Goal: Obtain resource: Download file/media

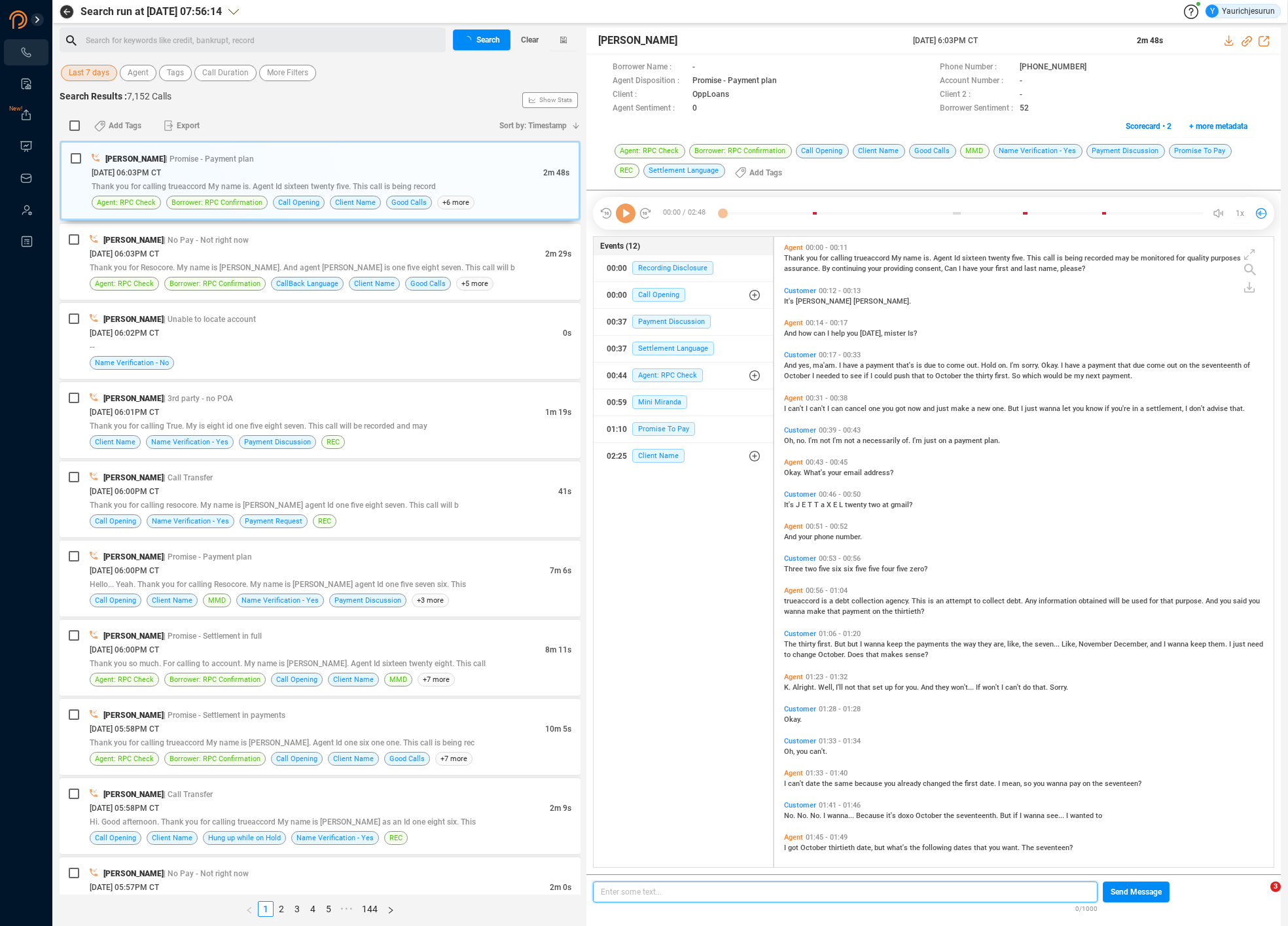
scroll to position [4, 7]
click at [72, 62] on div "Last 7 days Agent Tags Call Duration More Filters" at bounding box center [320, 72] width 521 height 21
click at [81, 79] on span "Last 7 days" at bounding box center [89, 72] width 40 height 16
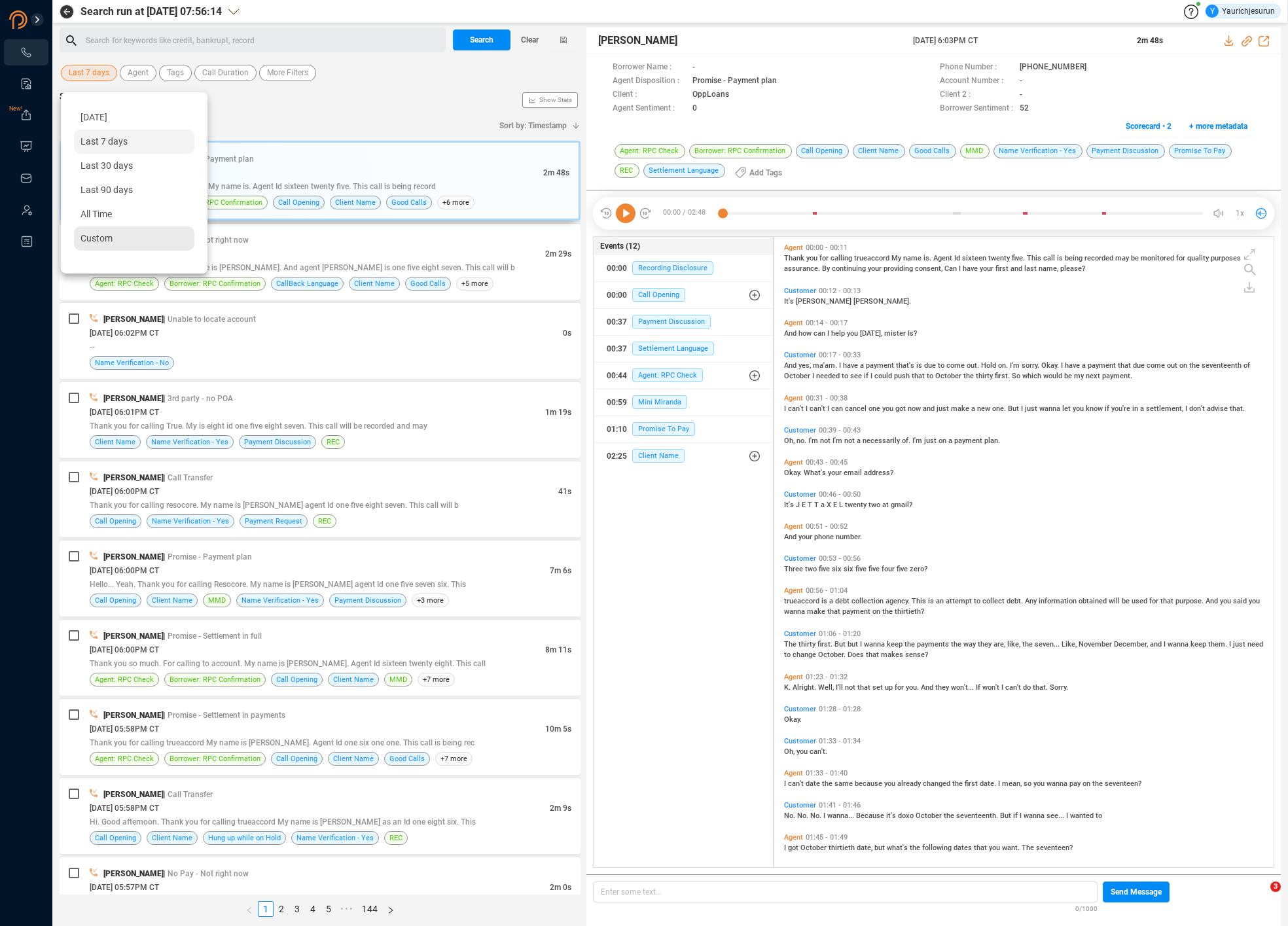
click at [121, 244] on div "Custom" at bounding box center [134, 239] width 121 height 24
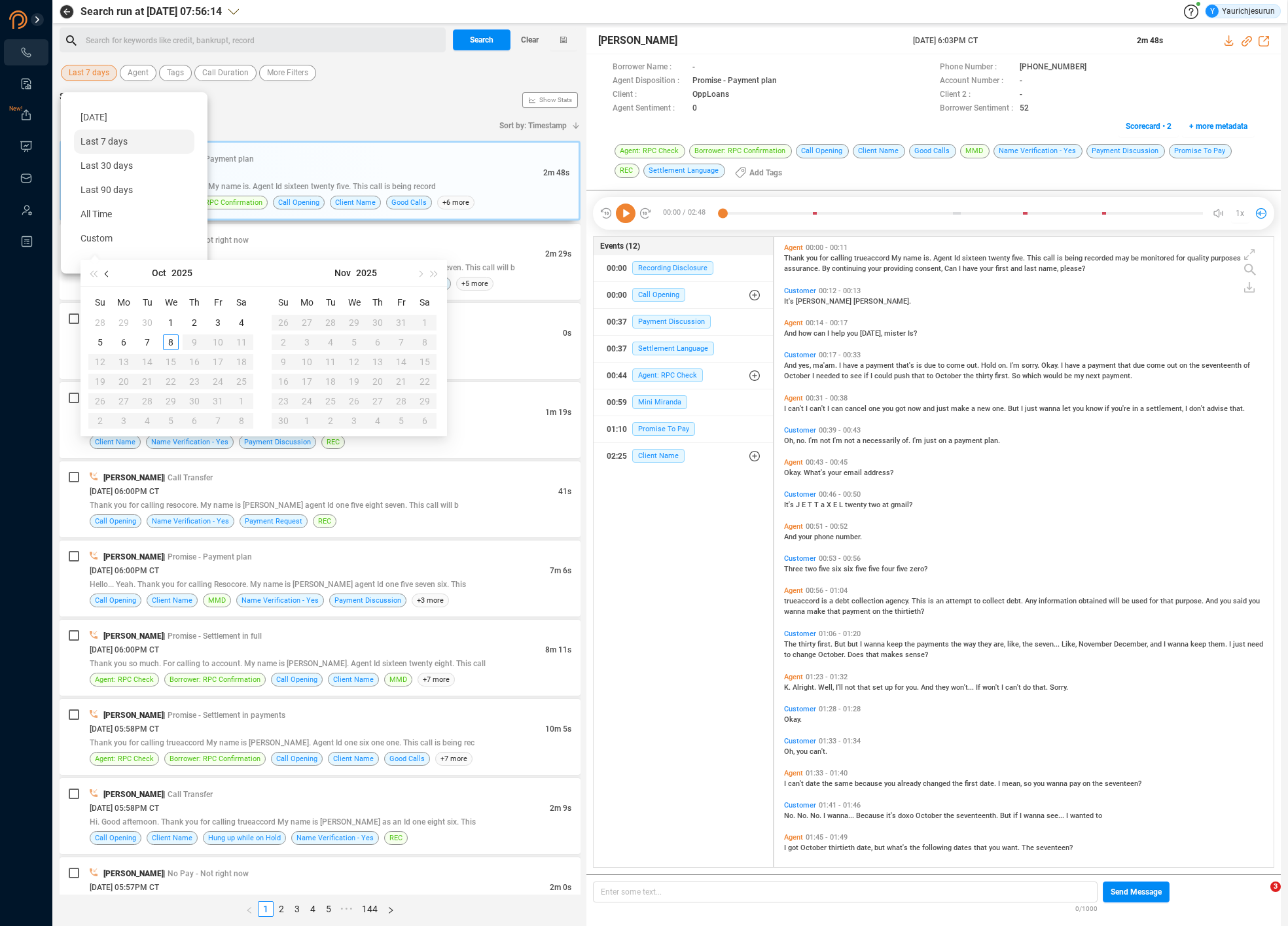
click at [108, 270] on button "button" at bounding box center [107, 273] width 14 height 26
type input "2025-09-01"
click at [124, 316] on div "1" at bounding box center [124, 322] width 16 height 16
type input "2025-09-30"
click at [147, 398] on div "30" at bounding box center [147, 401] width 16 height 16
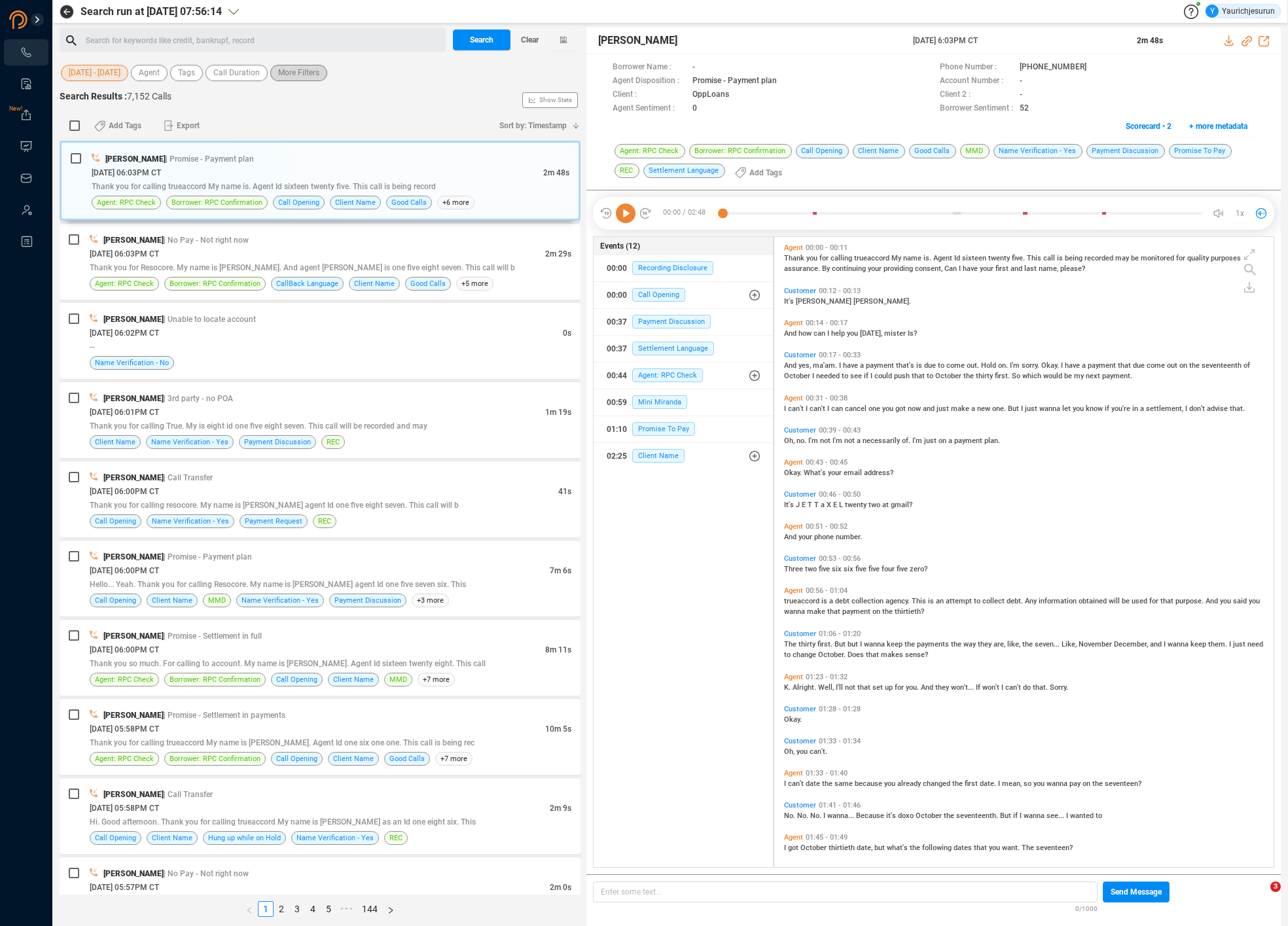
click at [314, 70] on span "More Filters" at bounding box center [299, 72] width 41 height 16
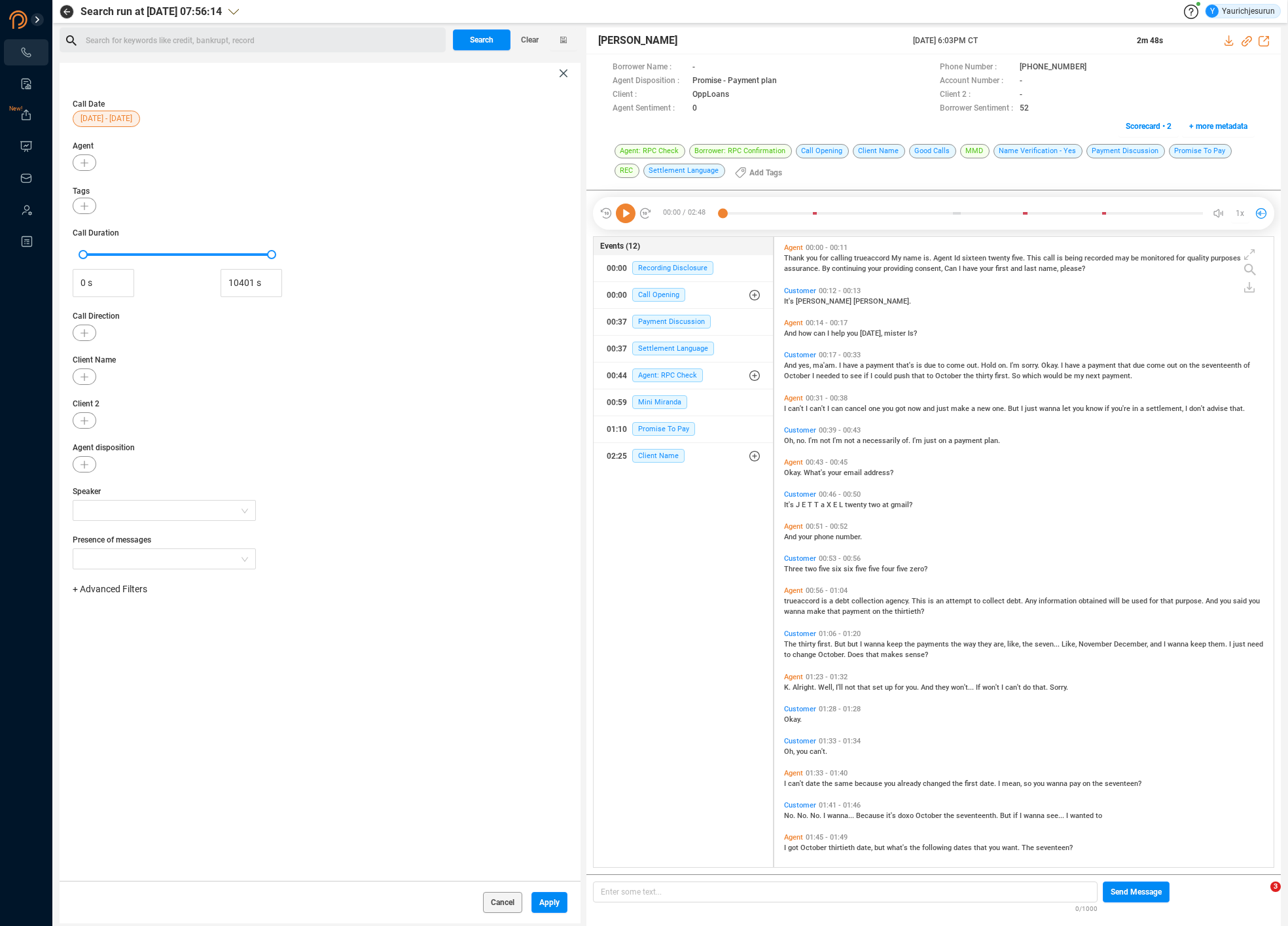
click at [102, 596] on div "+ Advanced Filters" at bounding box center [320, 589] width 495 height 13
click at [109, 592] on span "+ Advanced Filters" at bounding box center [109, 589] width 75 height 11
click at [111, 695] on span "Phone Number" at bounding box center [116, 698] width 61 height 11
click at [211, 634] on div "Enter a comma separated list ﻿" at bounding box center [204, 631] width 249 height 28
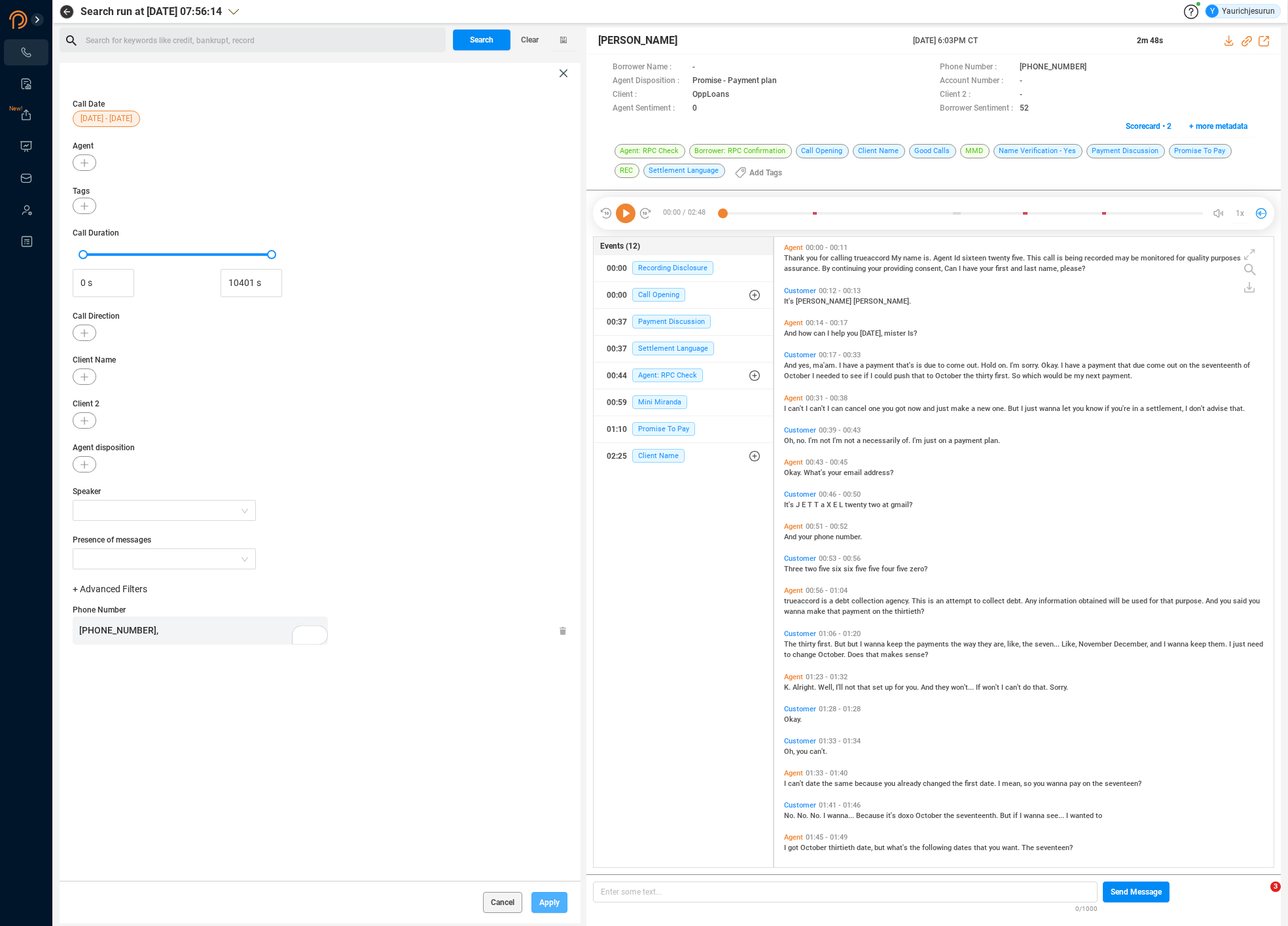
click at [545, 901] on span "Apply" at bounding box center [549, 902] width 21 height 21
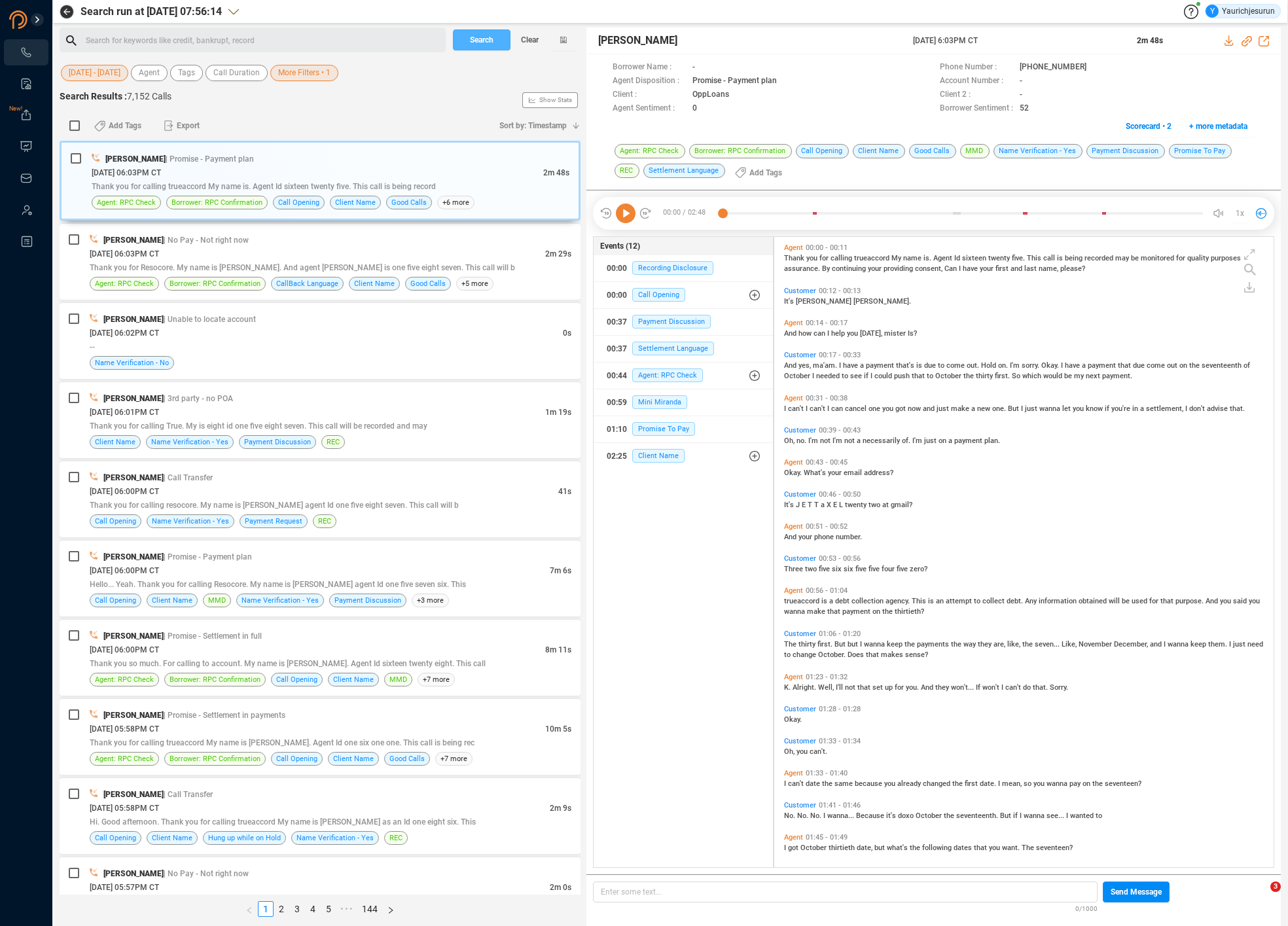
click at [484, 40] on span "Search" at bounding box center [481, 39] width 23 height 21
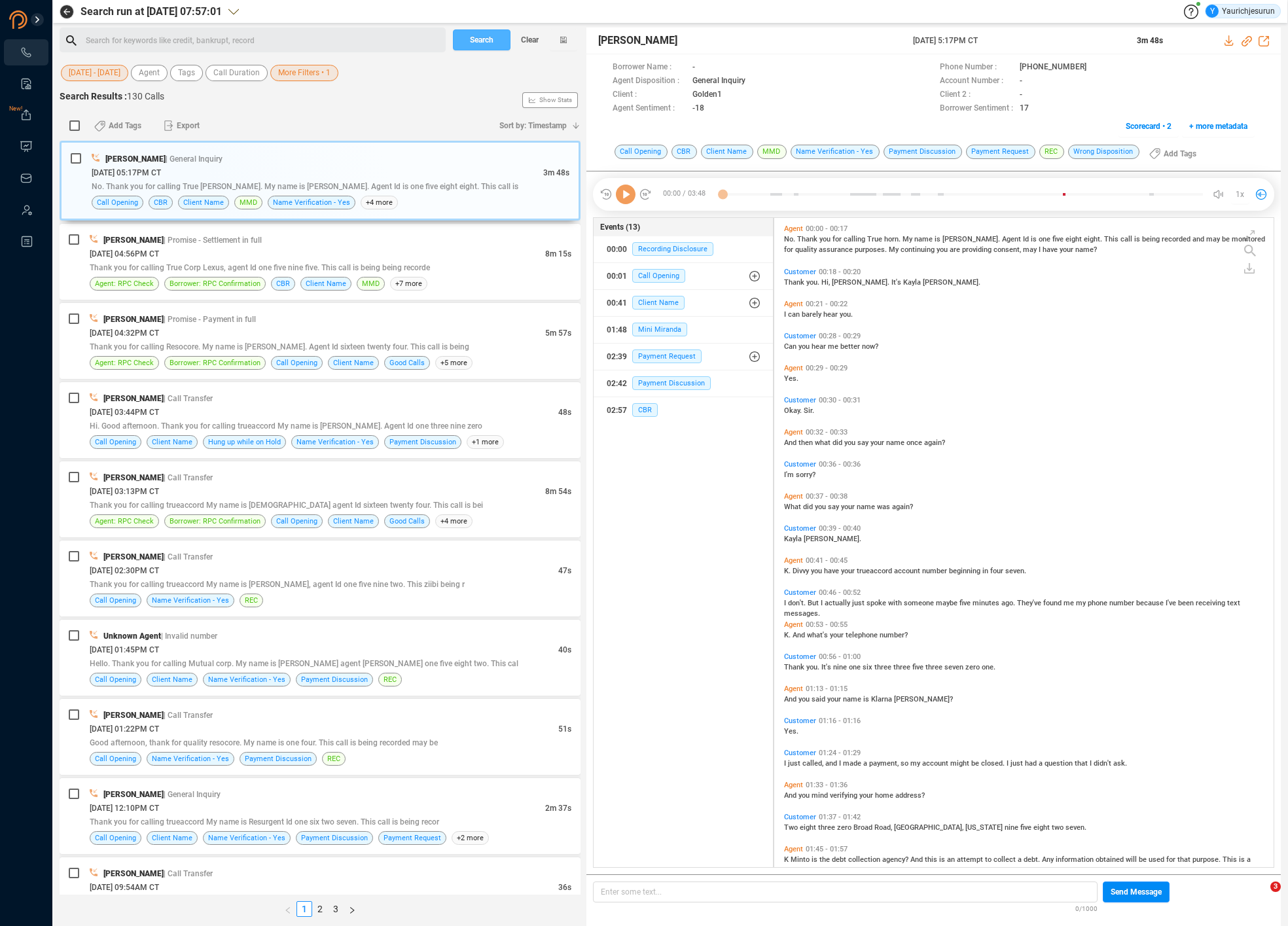
scroll to position [646, 492]
click at [289, 75] on span "More Filters • 1" at bounding box center [305, 72] width 53 height 16
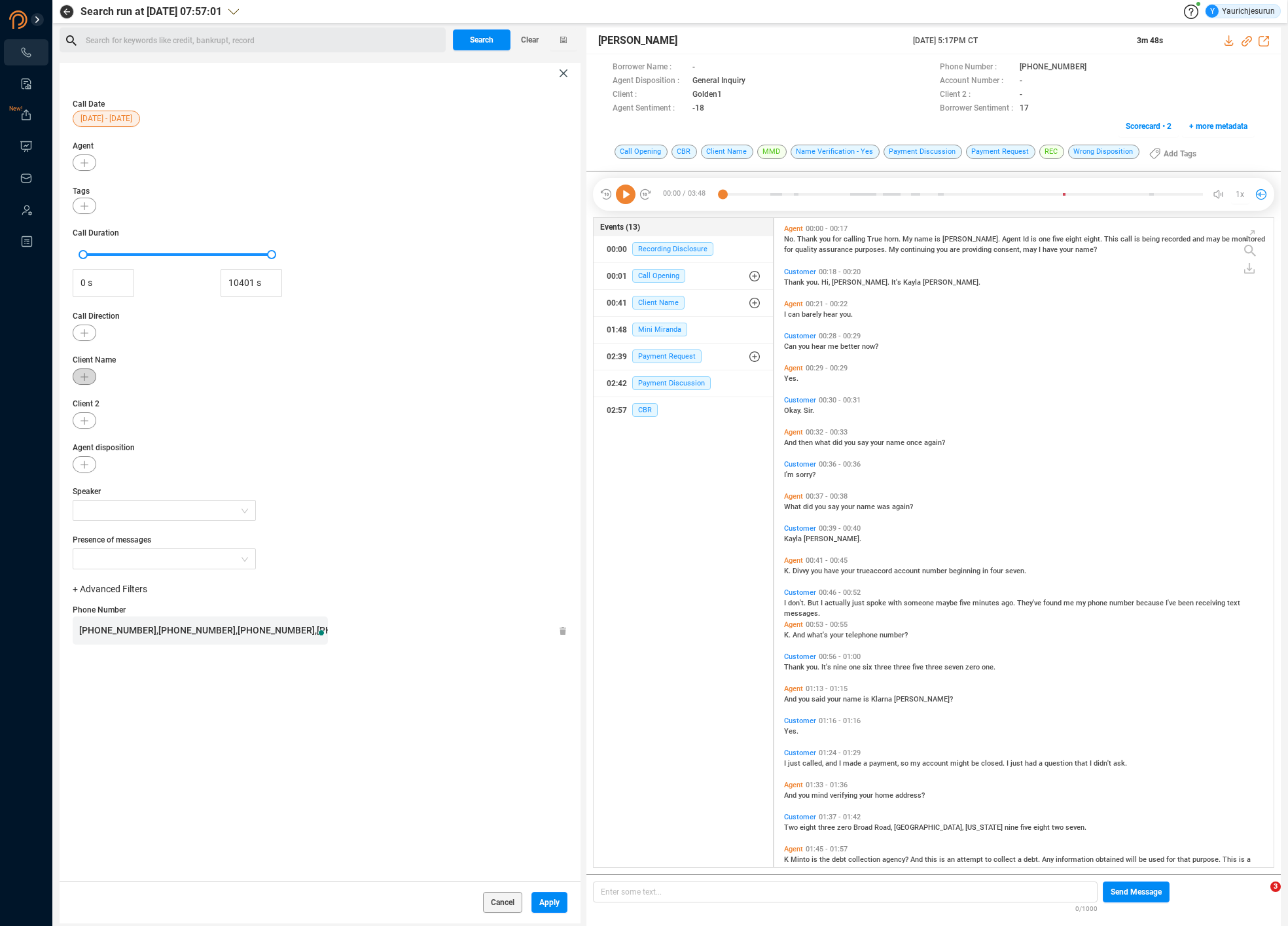
click at [80, 376] on icon "button" at bounding box center [84, 376] width 8 height 8
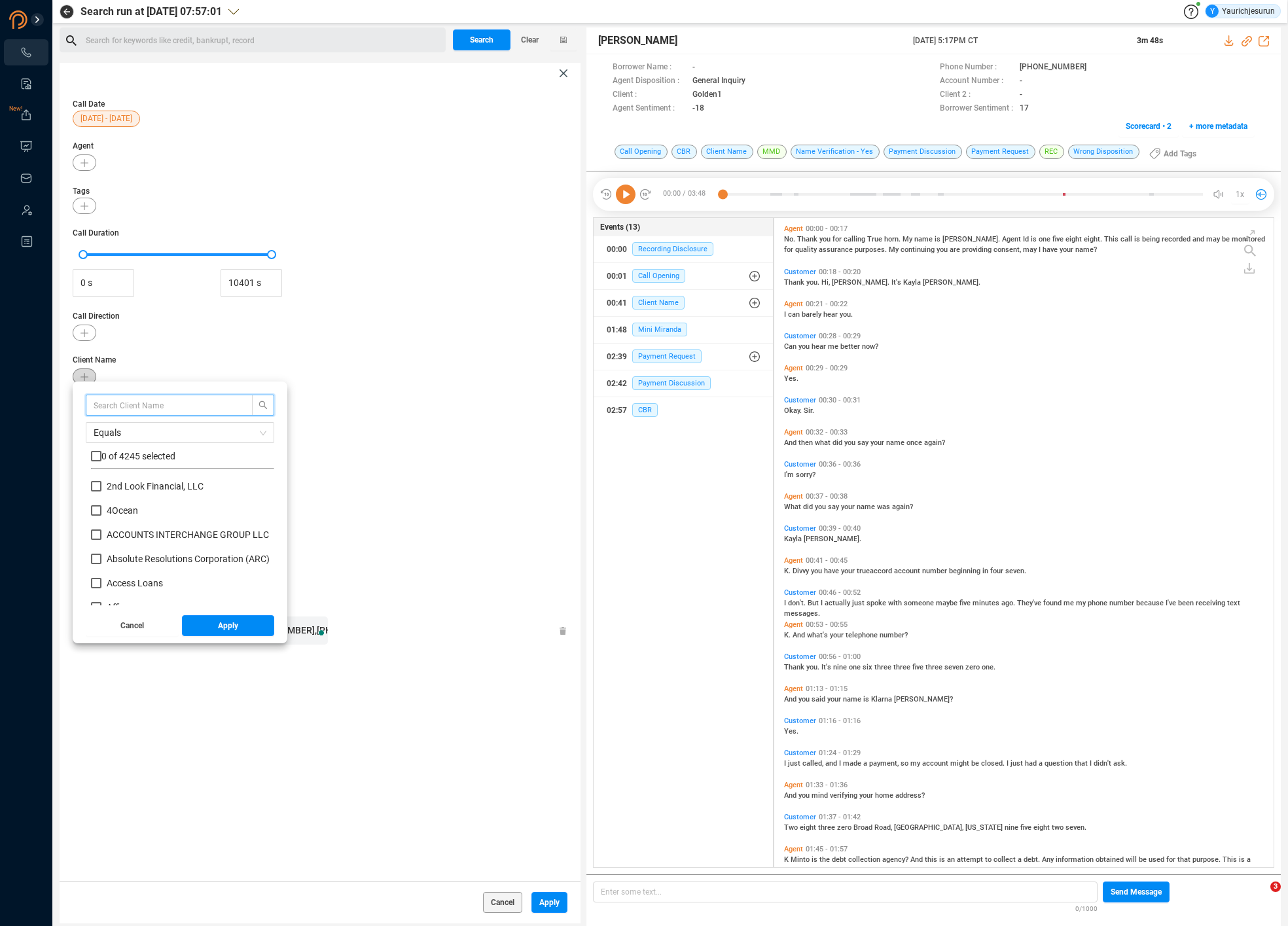
scroll to position [122, 177]
type input "Golden1"
click at [93, 455] on input "checkbox" at bounding box center [96, 456] width 11 height 11
checkbox input "true"
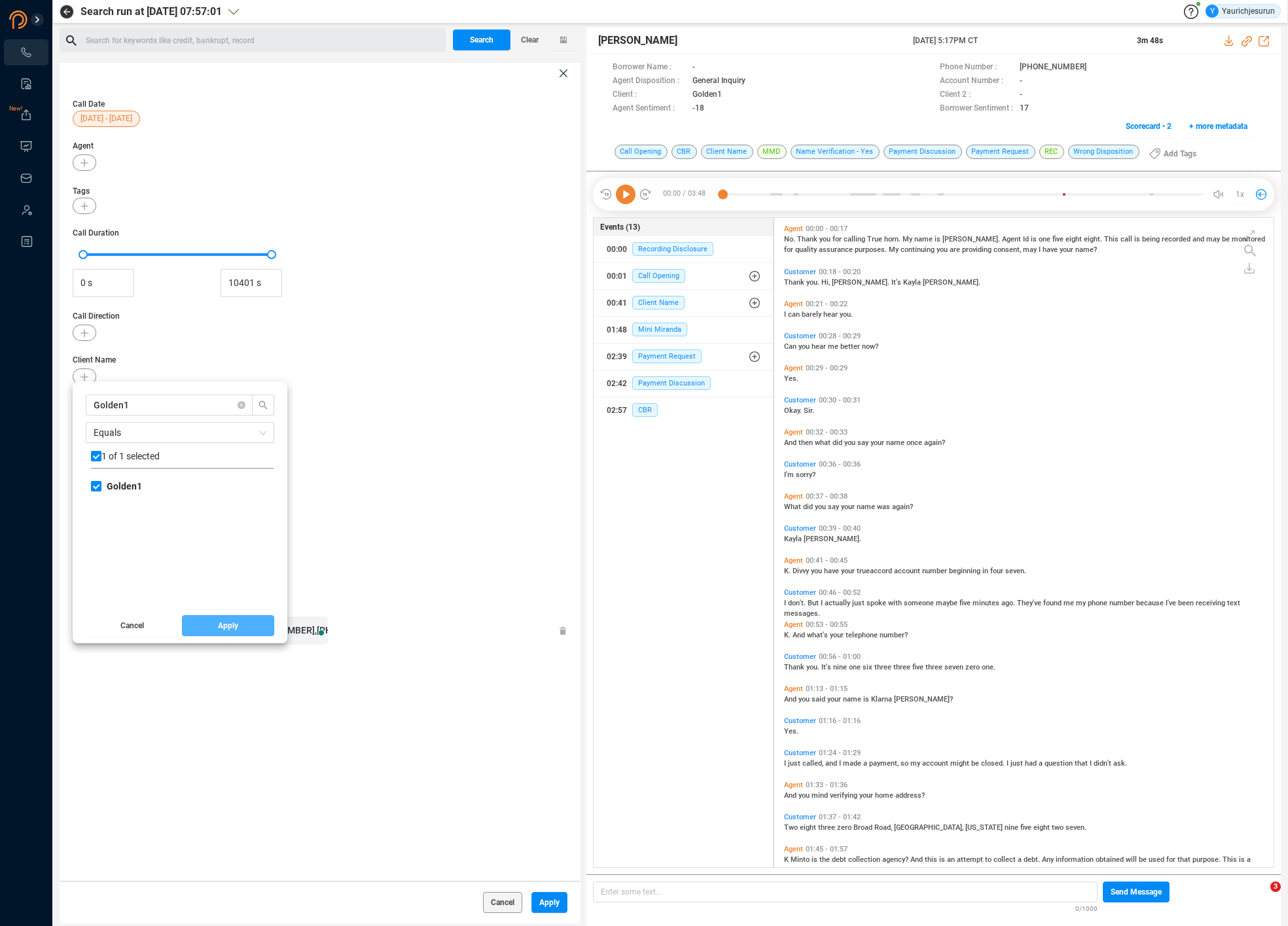
click at [198, 625] on button "Apply" at bounding box center [228, 625] width 93 height 21
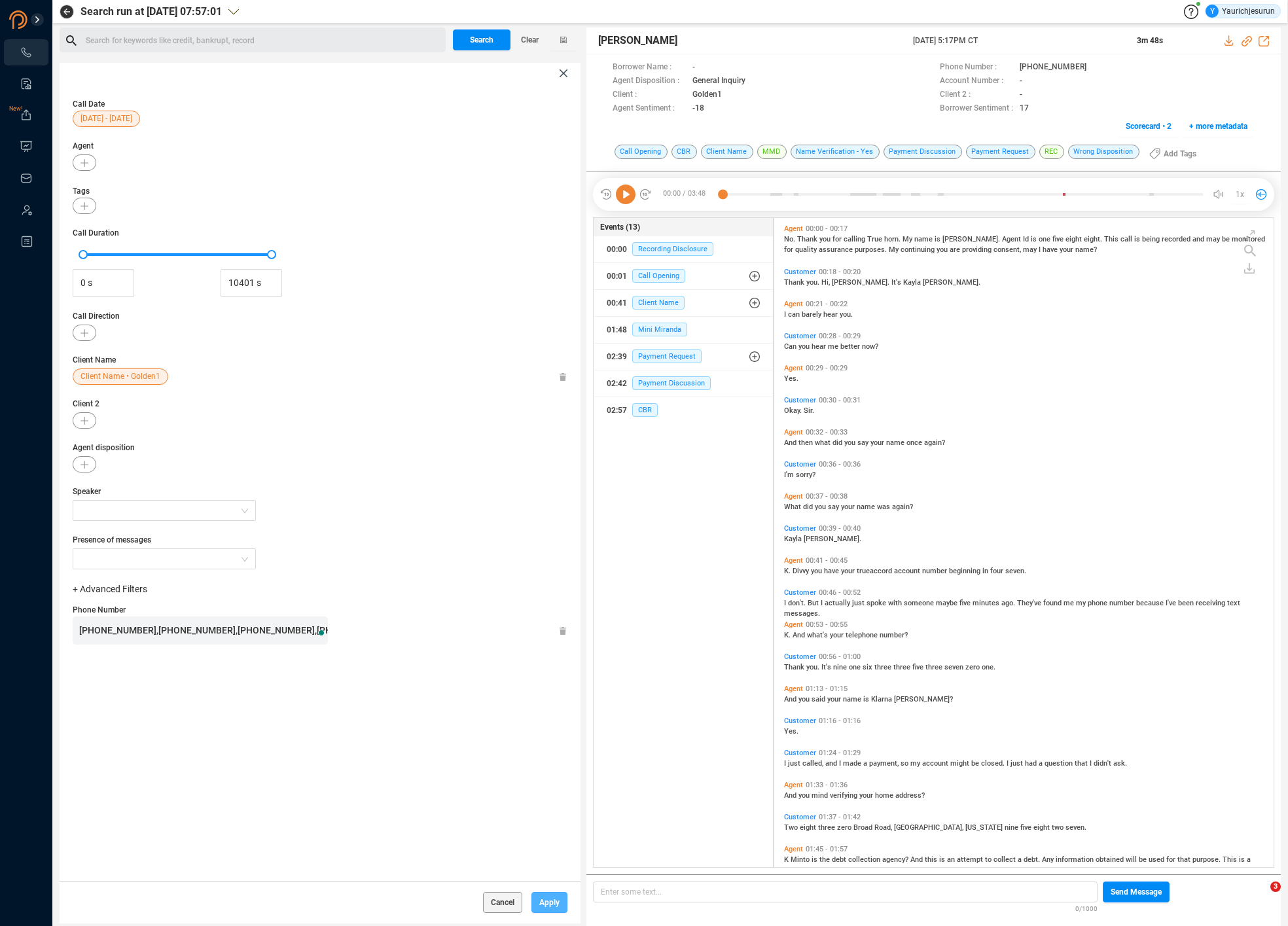
click at [539, 904] on span "Apply" at bounding box center [549, 902] width 21 height 21
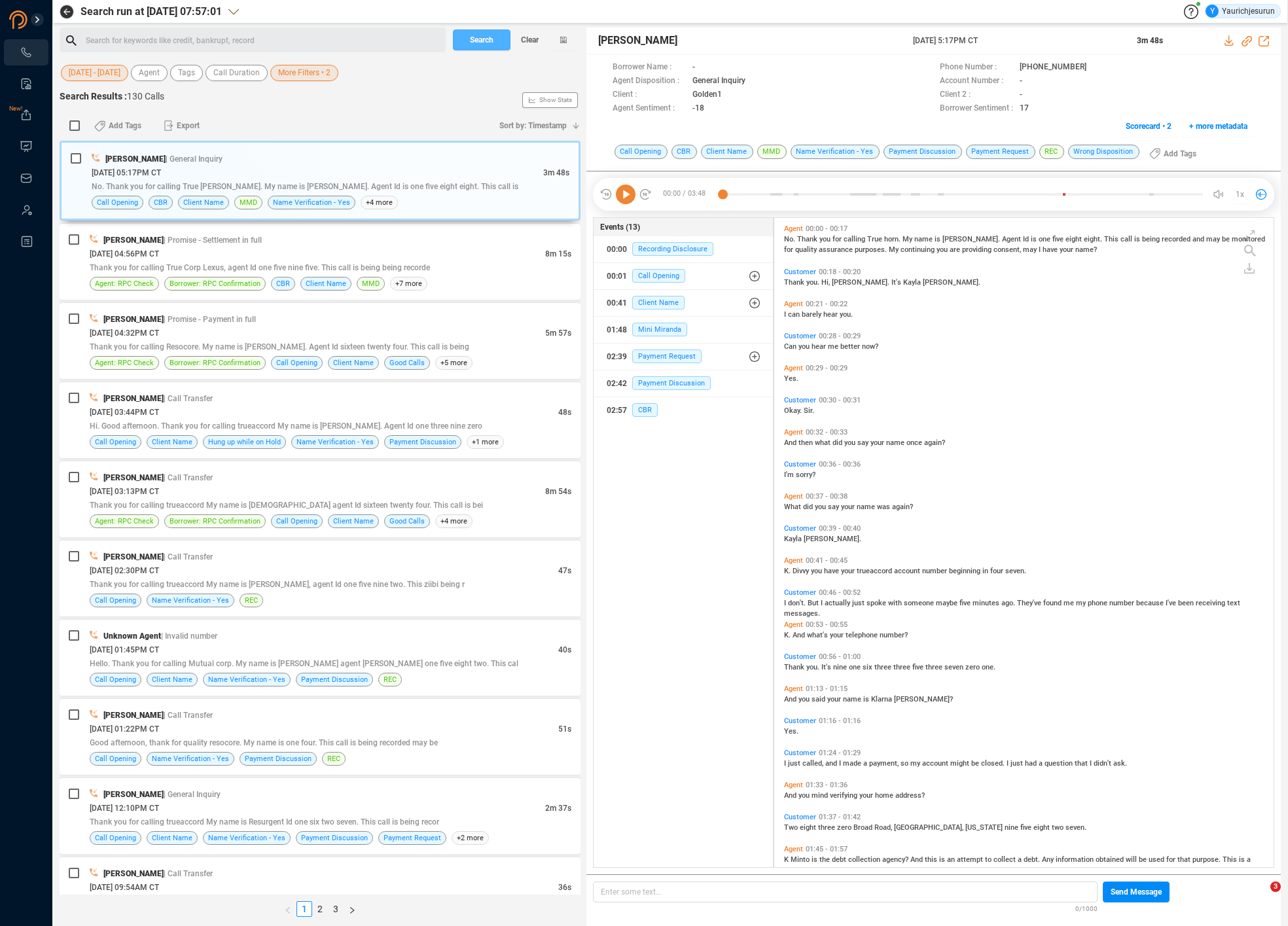
click at [491, 36] on span "Search" at bounding box center [481, 39] width 23 height 21
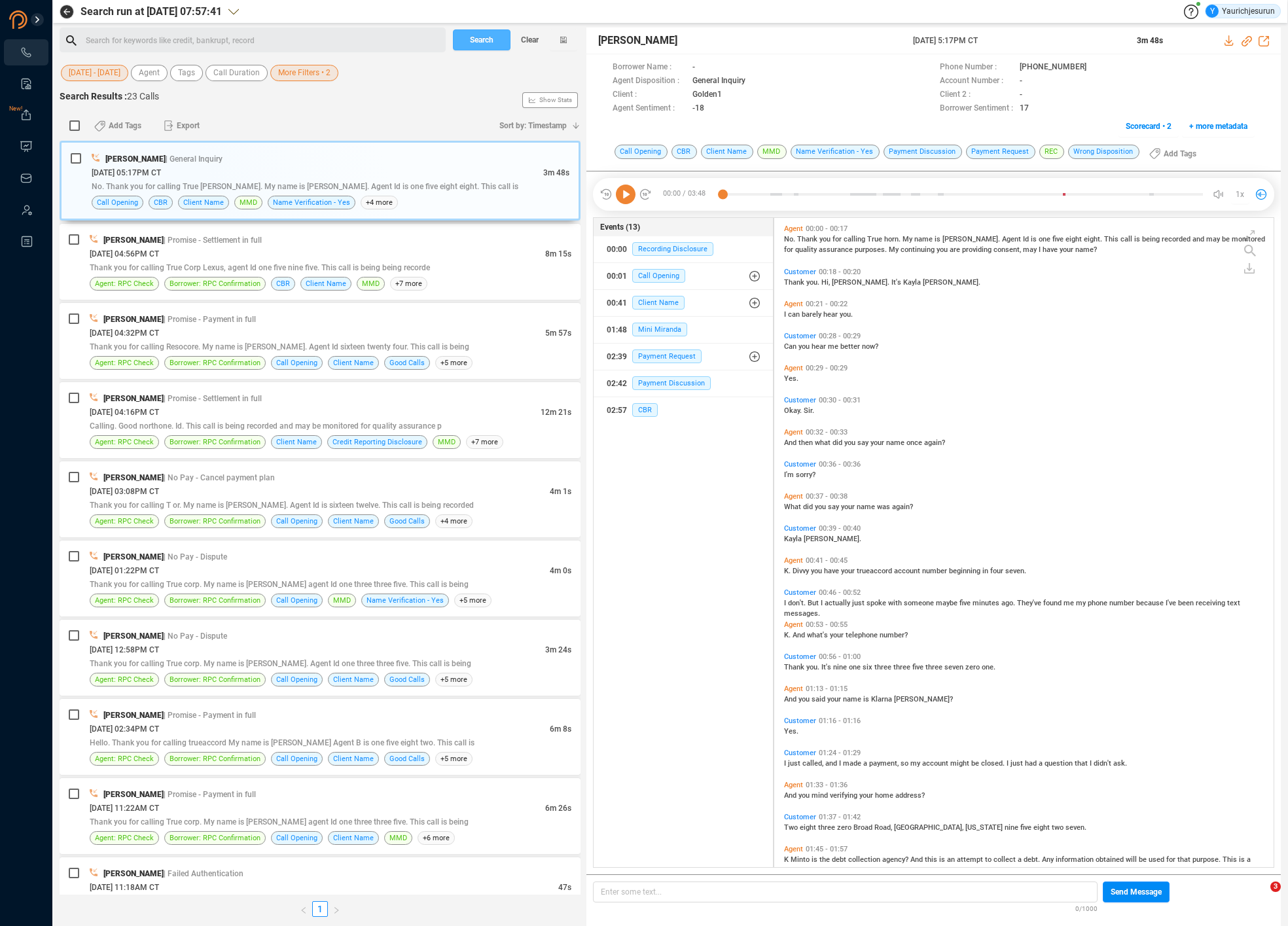
scroll to position [646, 492]
click at [73, 121] on input "checkbox" at bounding box center [75, 126] width 11 height 11
checkbox input "true"
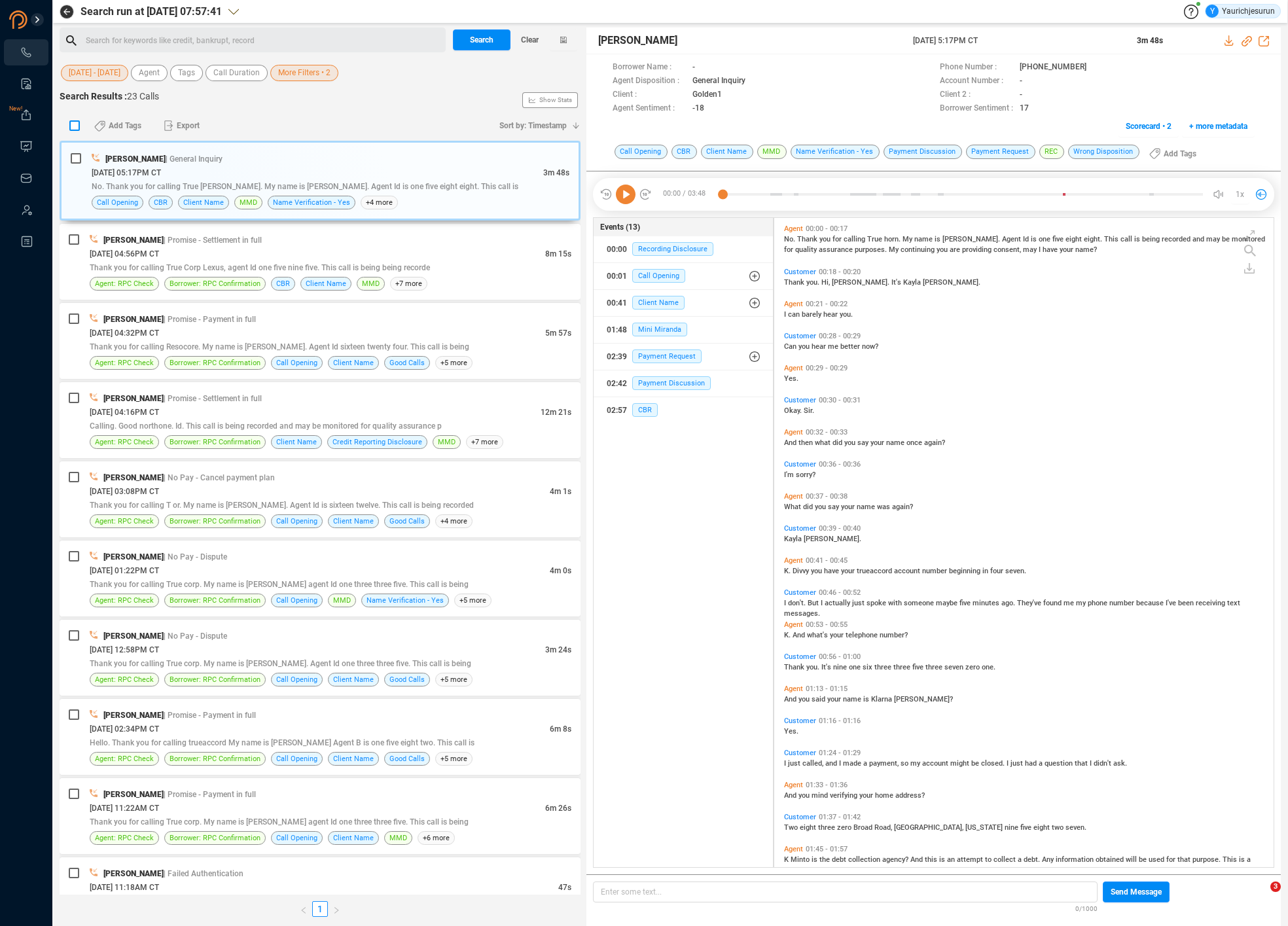
checkbox input "true"
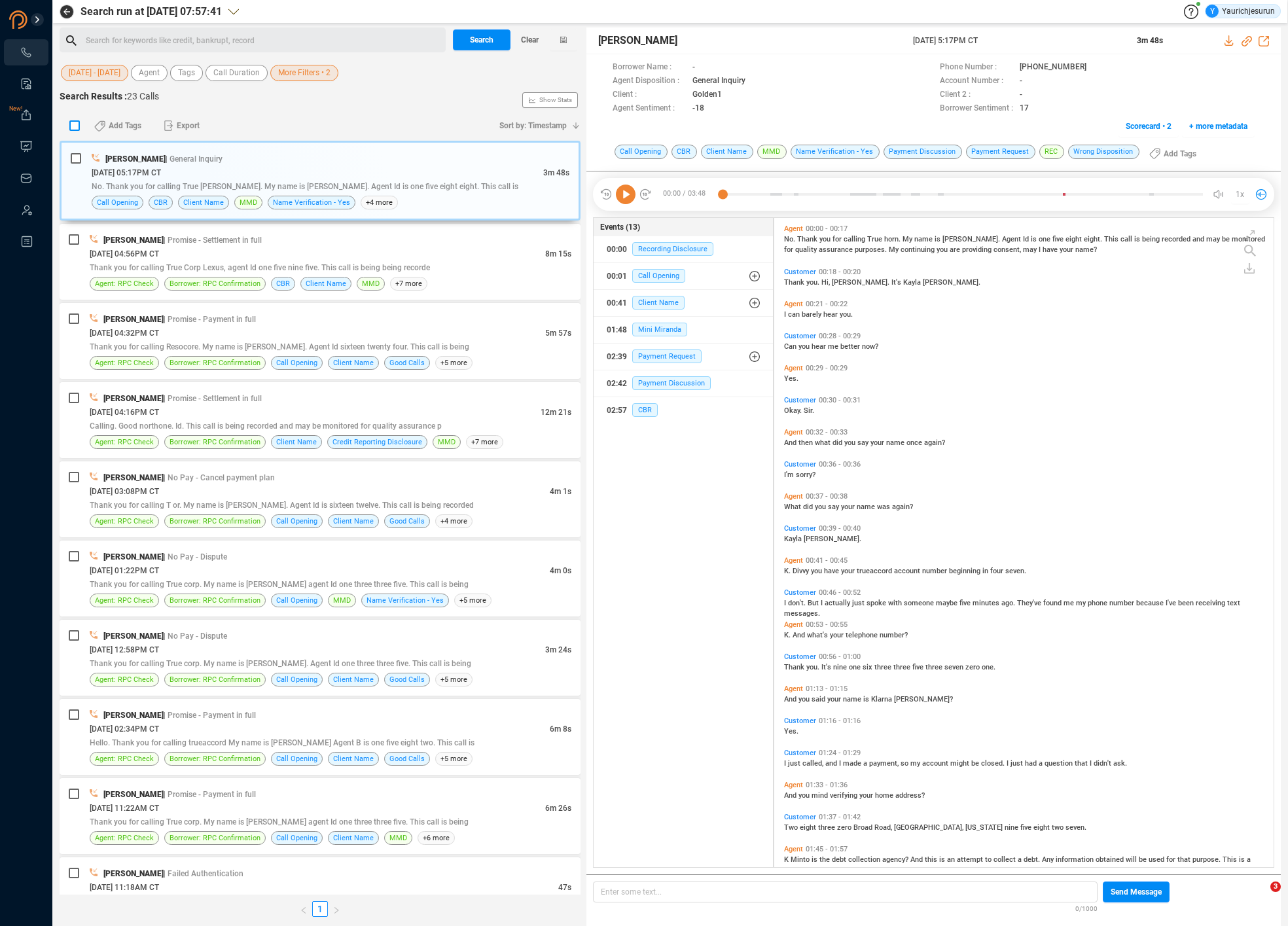
checkbox input "true"
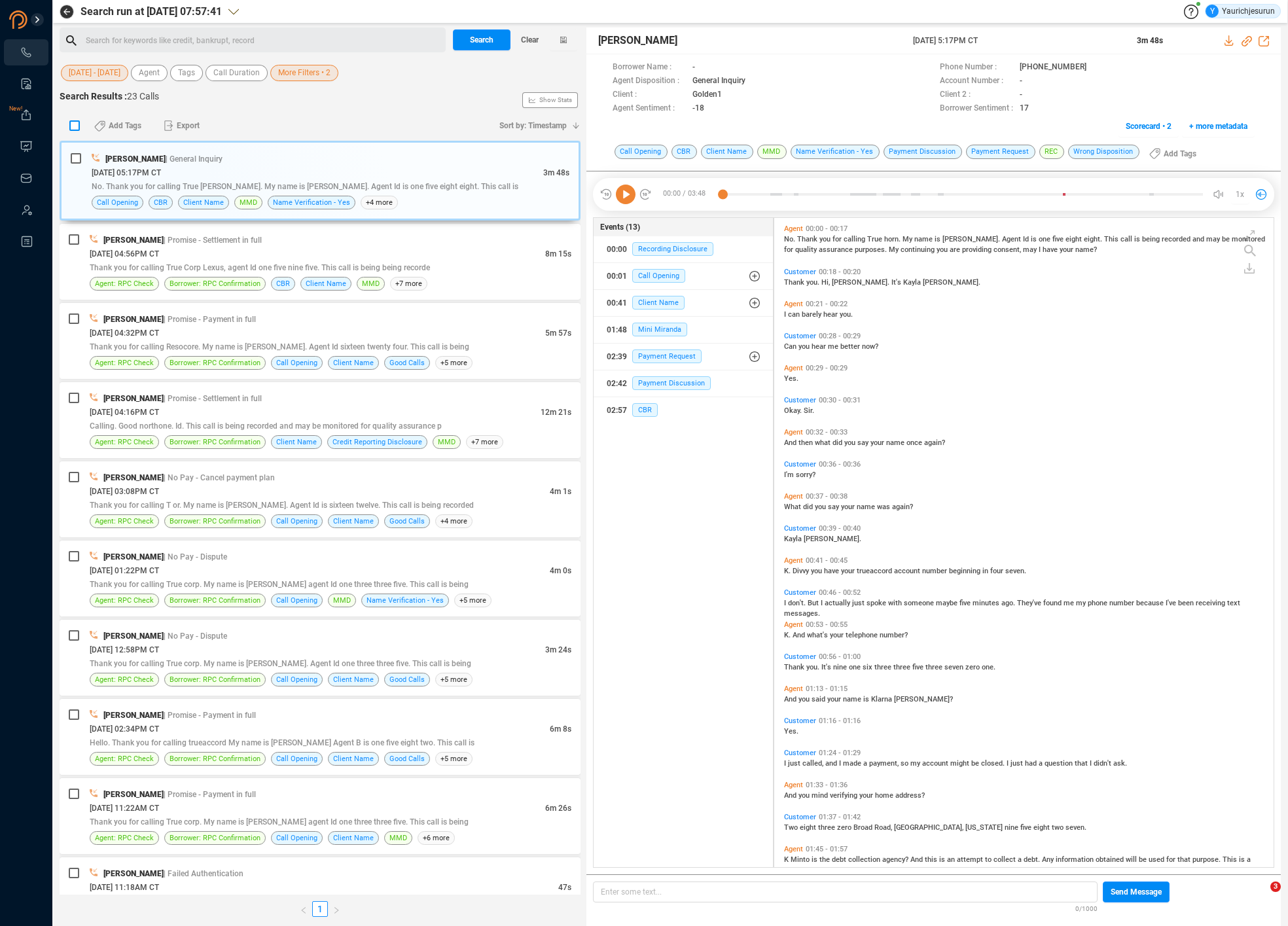
checkbox input "true"
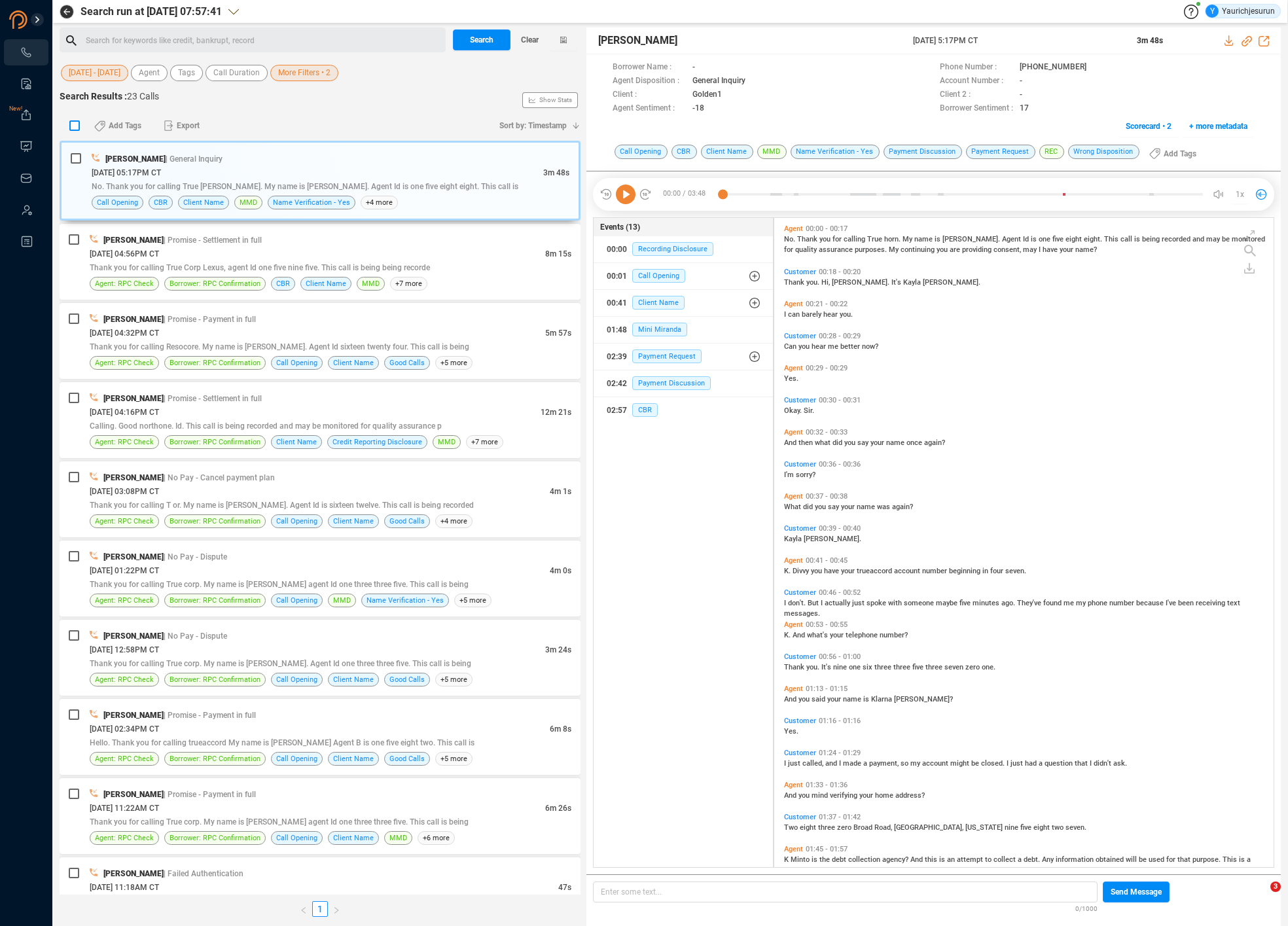
checkbox input "true"
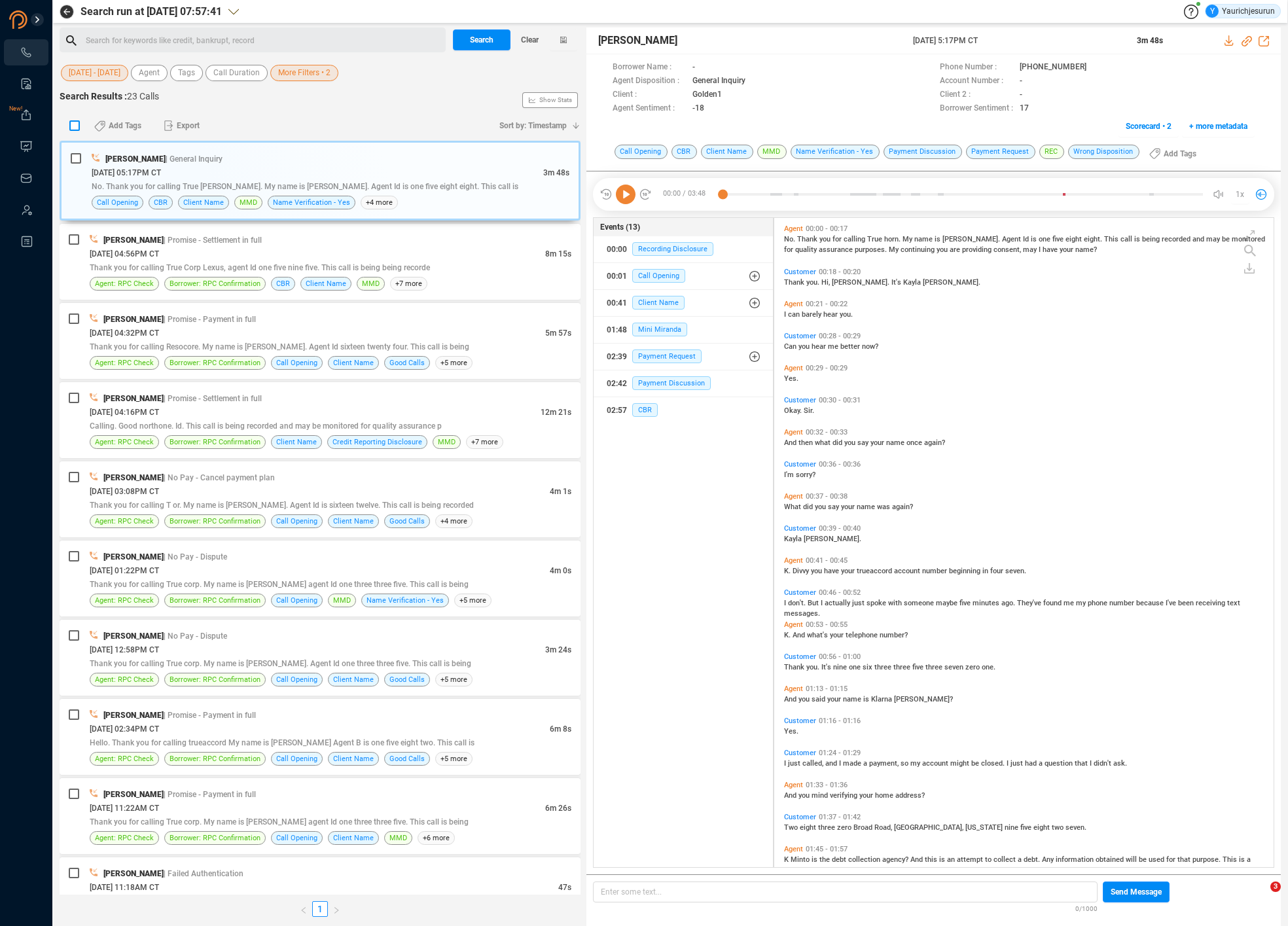
checkbox input "true"
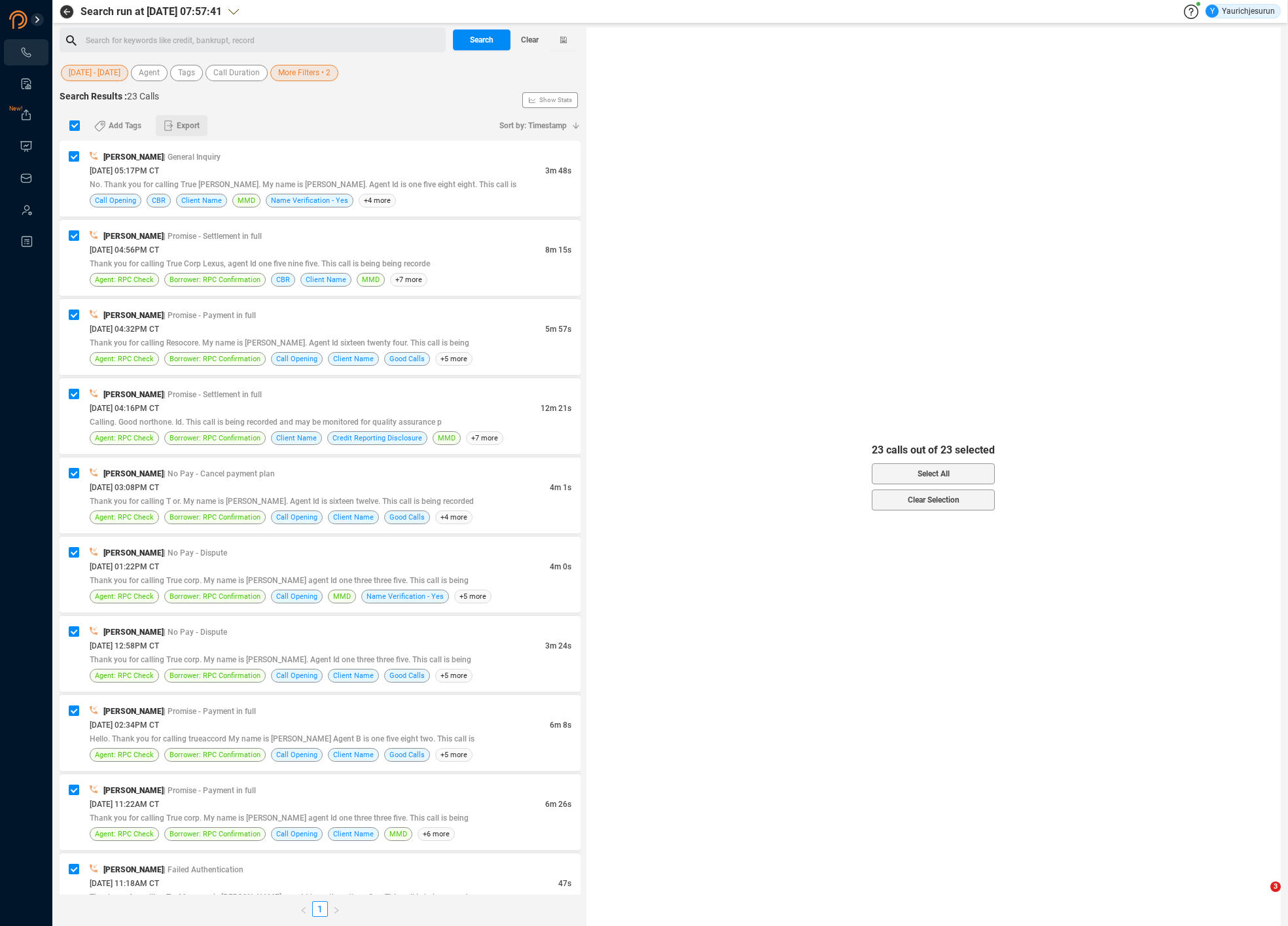
click at [187, 122] on span "Export" at bounding box center [188, 125] width 23 height 21
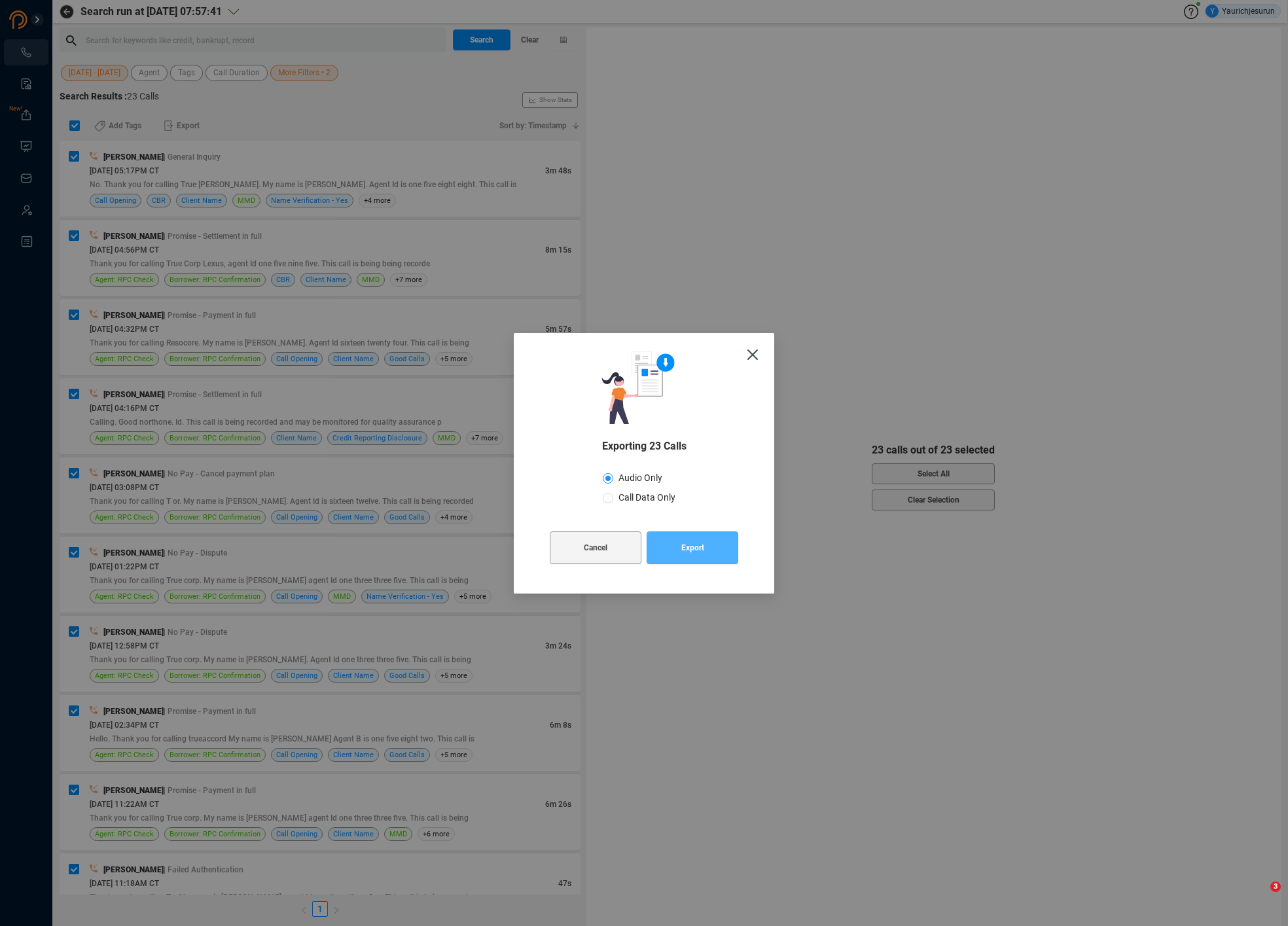
click at [689, 550] on span "Export" at bounding box center [692, 548] width 23 height 33
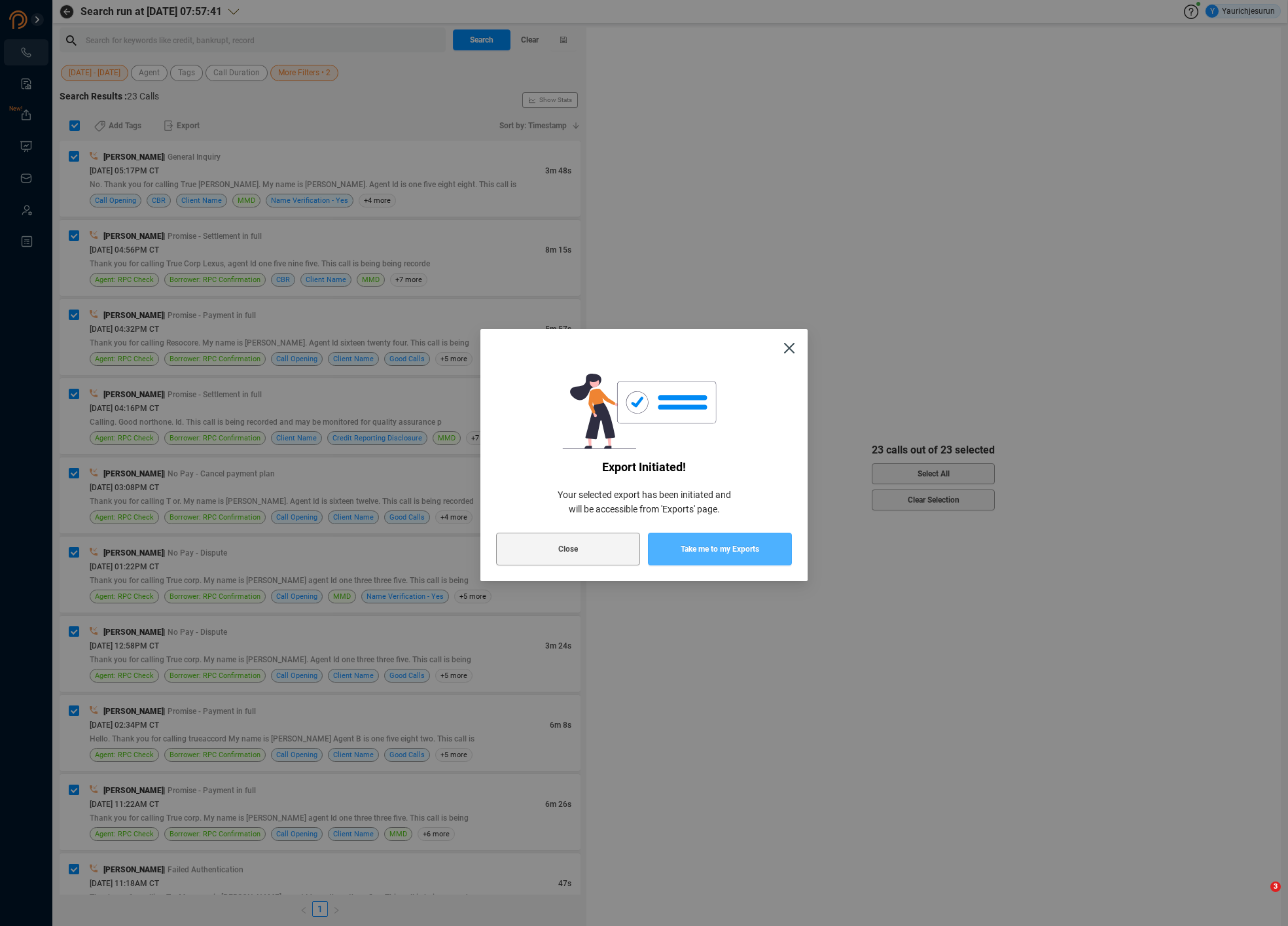
click at [687, 550] on span "Take me to my Exports" at bounding box center [719, 549] width 79 height 33
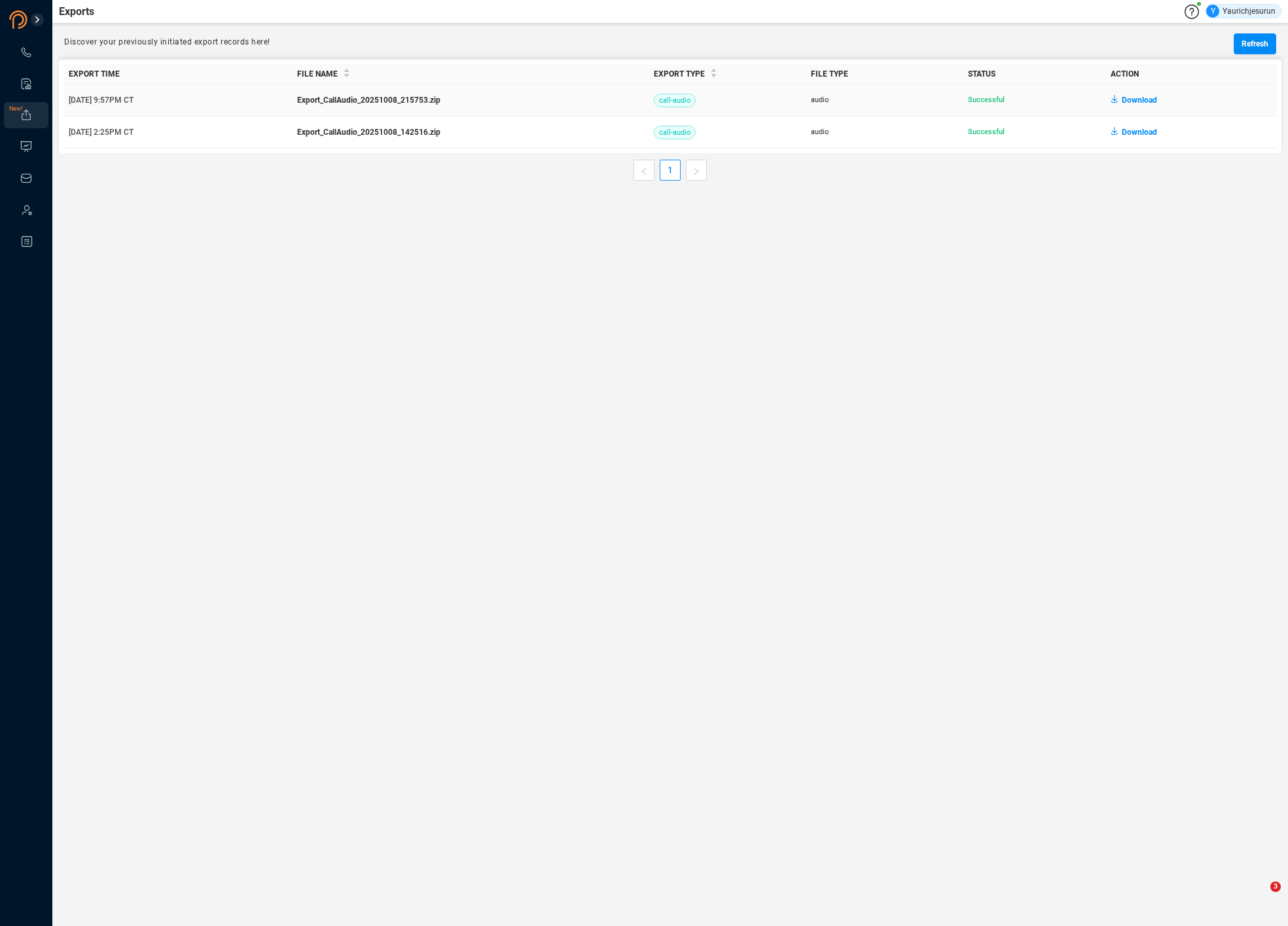
click at [1130, 103] on span "Download" at bounding box center [1139, 99] width 36 height 21
click at [26, 55] on icon at bounding box center [26, 52] width 9 height 9
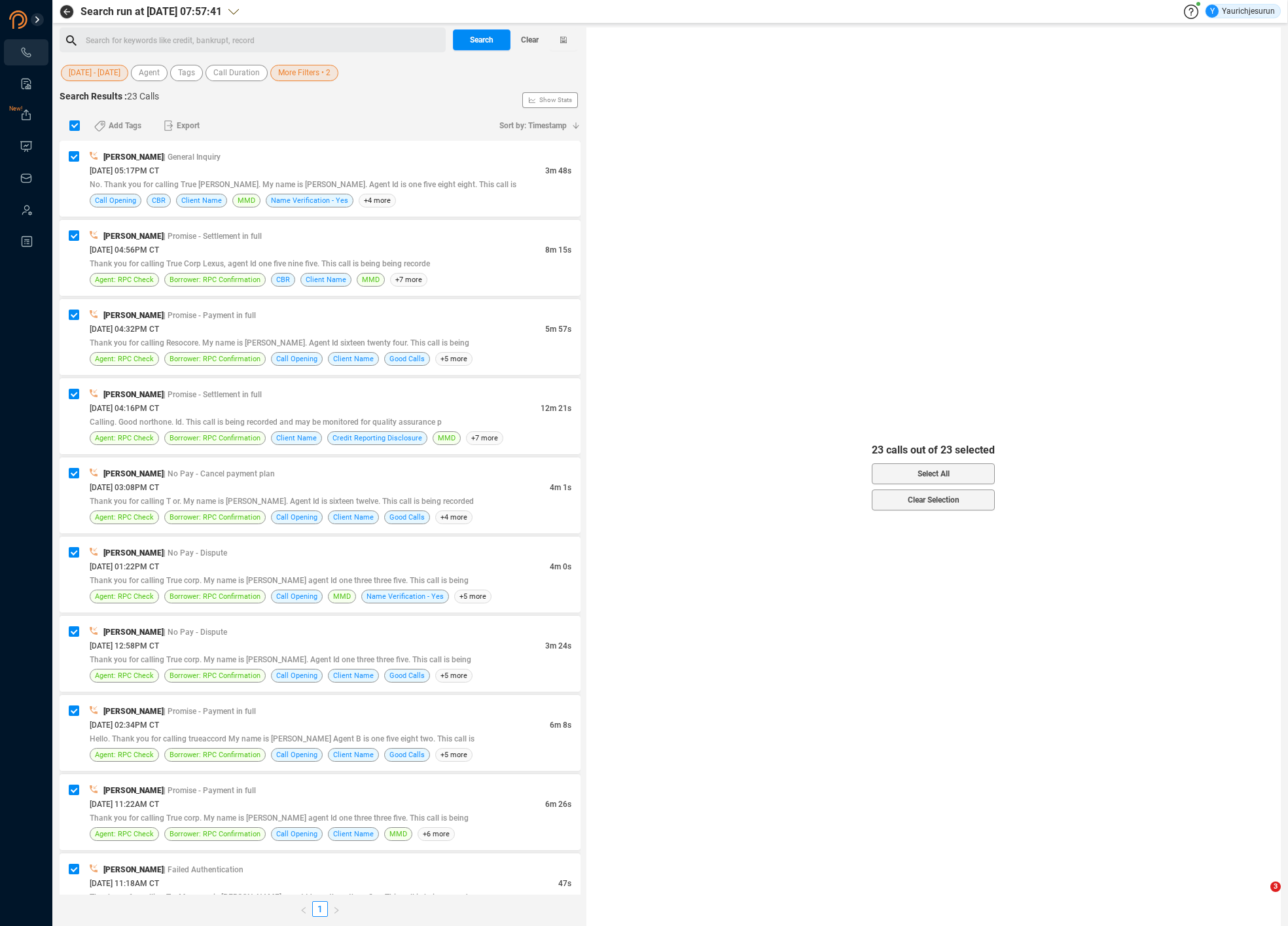
click at [289, 73] on span "More Filters • 2" at bounding box center [305, 72] width 53 height 16
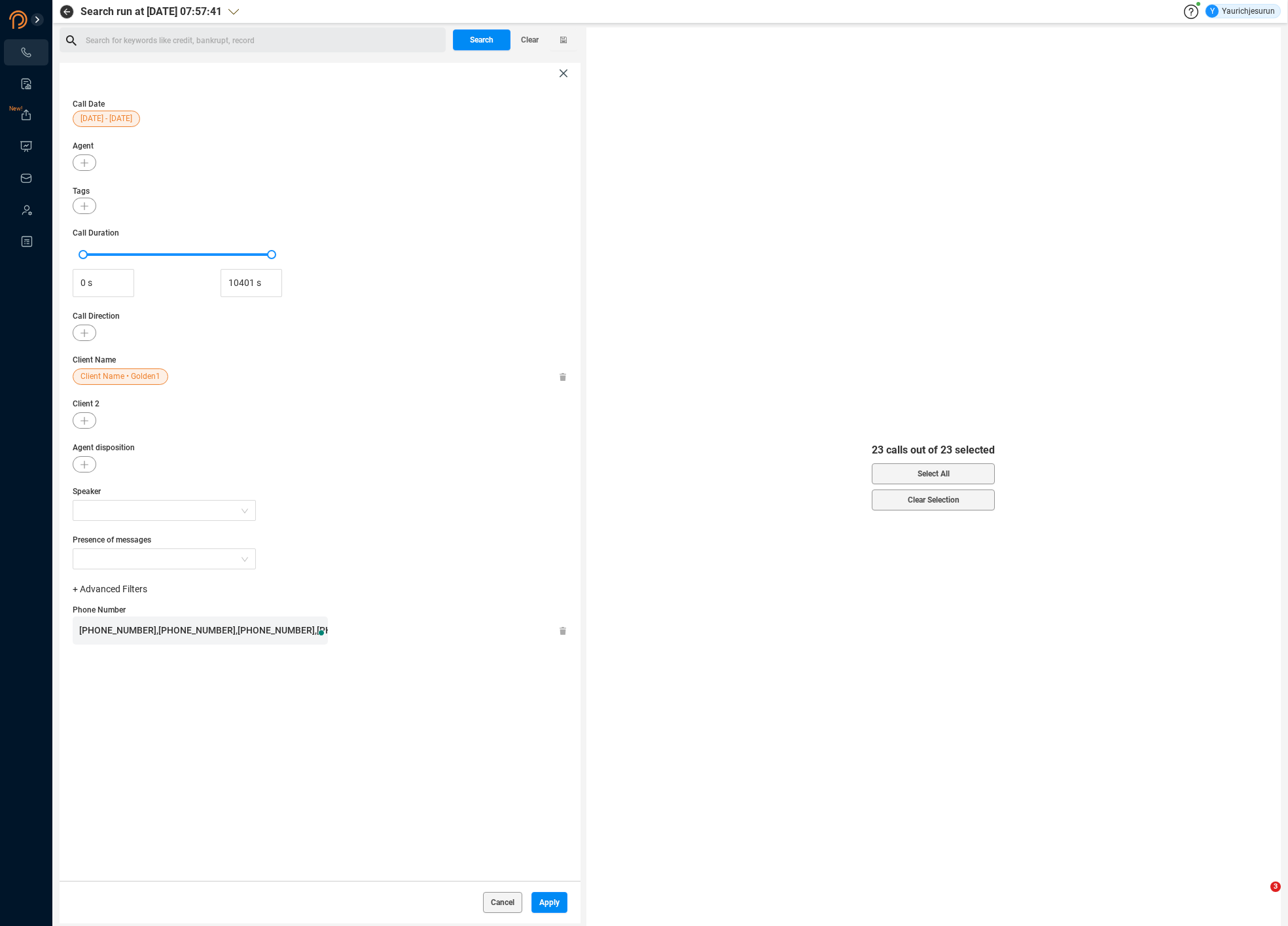
click at [204, 627] on span "+15597791371,+19782066659,+17078802545,+19162875050,+19162567525,+19163353701,+…" at bounding box center [910, 630] width 1661 height 11
click at [540, 905] on span "Apply" at bounding box center [549, 902] width 21 height 21
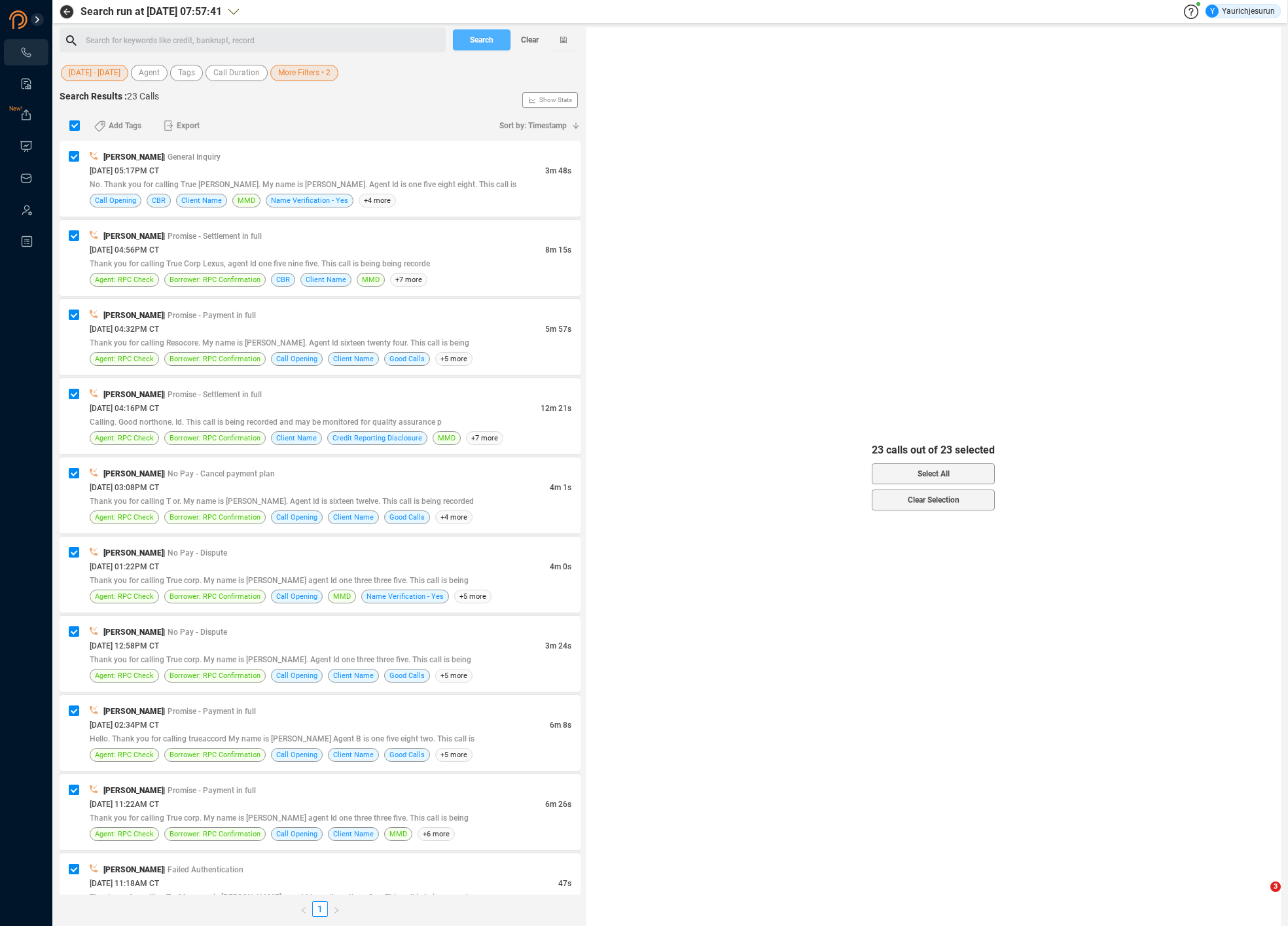
click at [496, 33] on button "Search" at bounding box center [481, 39] width 58 height 21
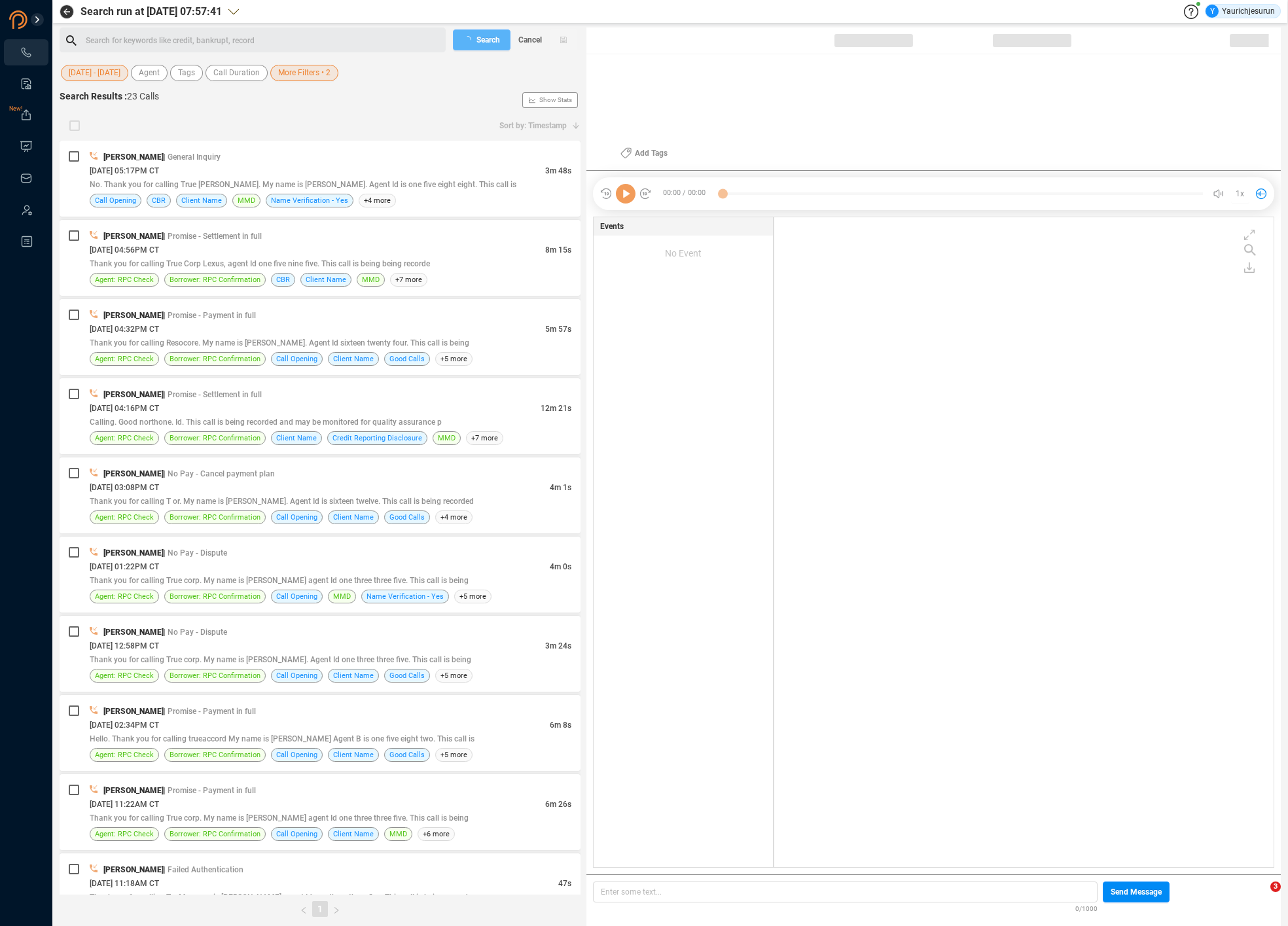
scroll to position [647, 492]
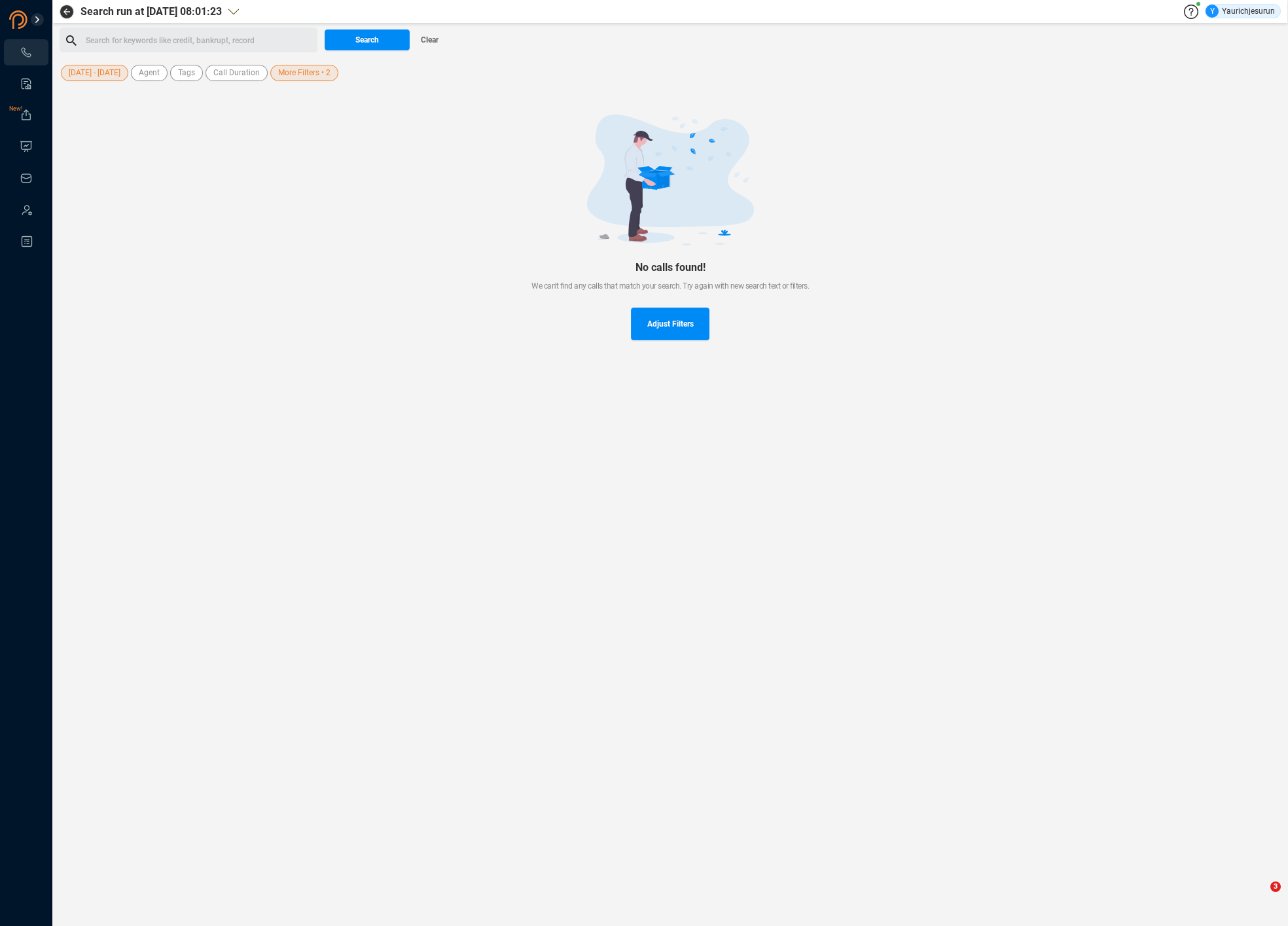
click at [305, 77] on span "More Filters • 2" at bounding box center [305, 72] width 53 height 16
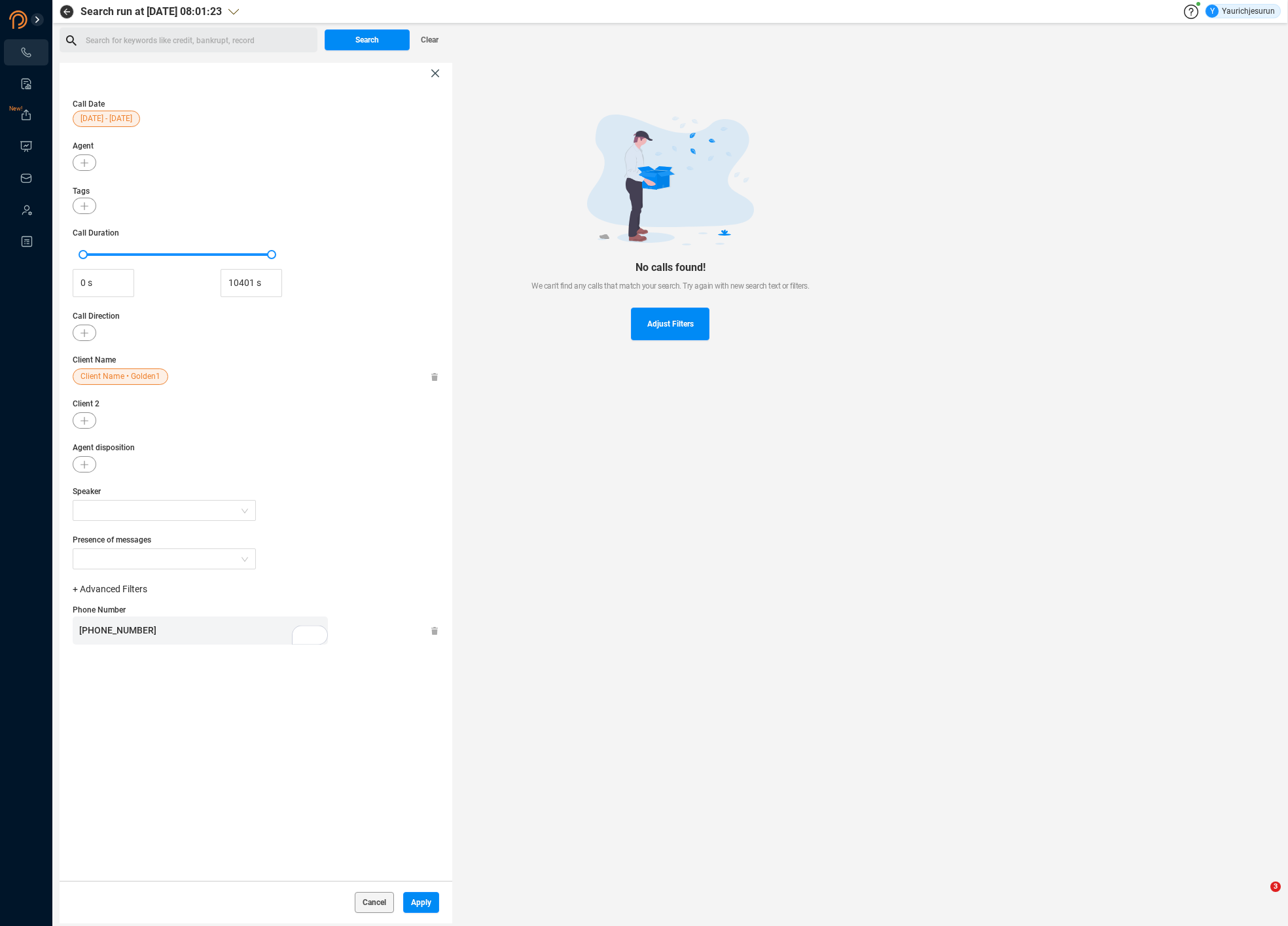
click at [437, 379] on icon at bounding box center [434, 377] width 6 height 9
click at [421, 895] on span "Apply" at bounding box center [421, 902] width 21 height 21
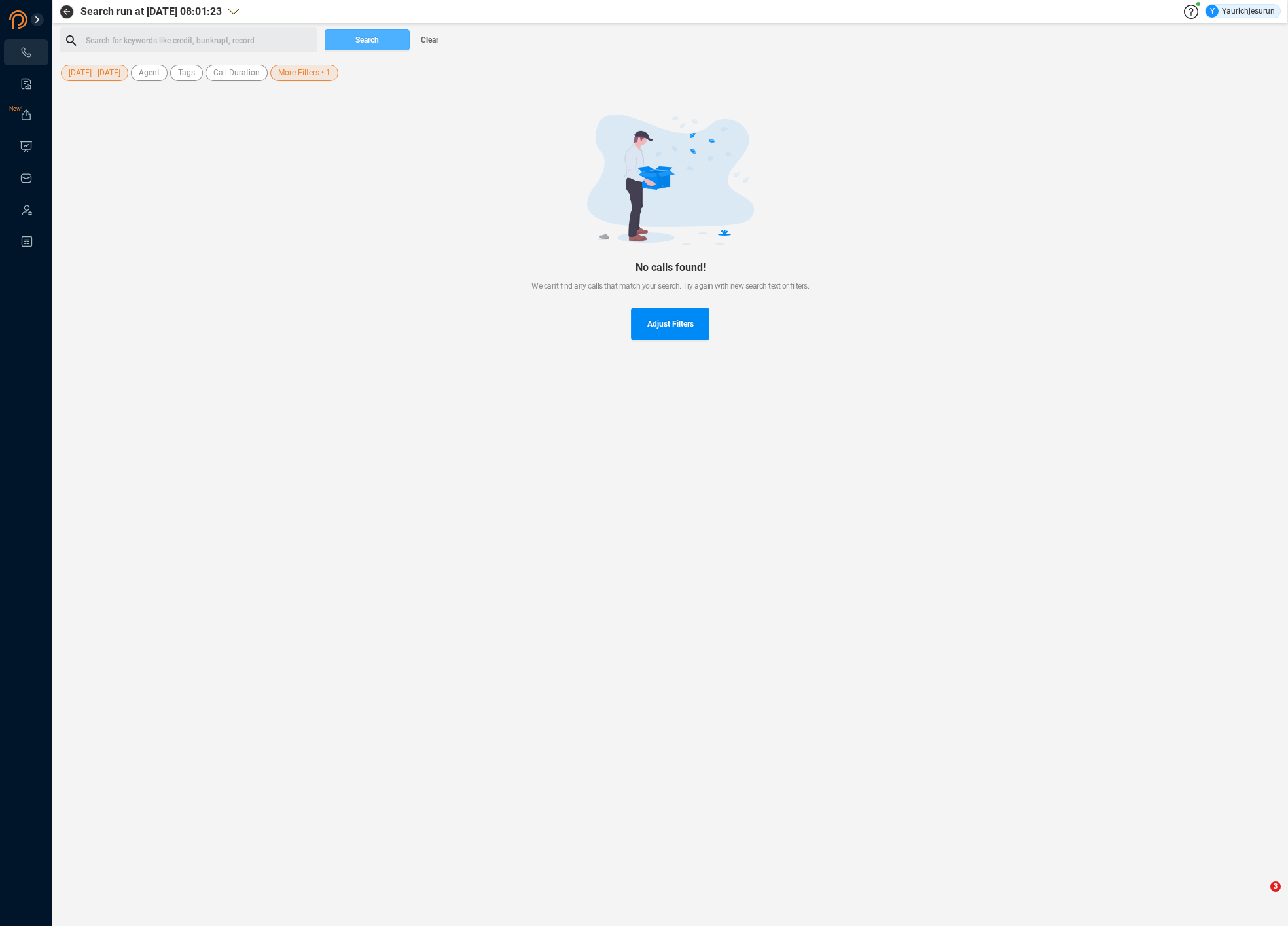
click at [378, 42] on span "Search" at bounding box center [366, 39] width 23 height 21
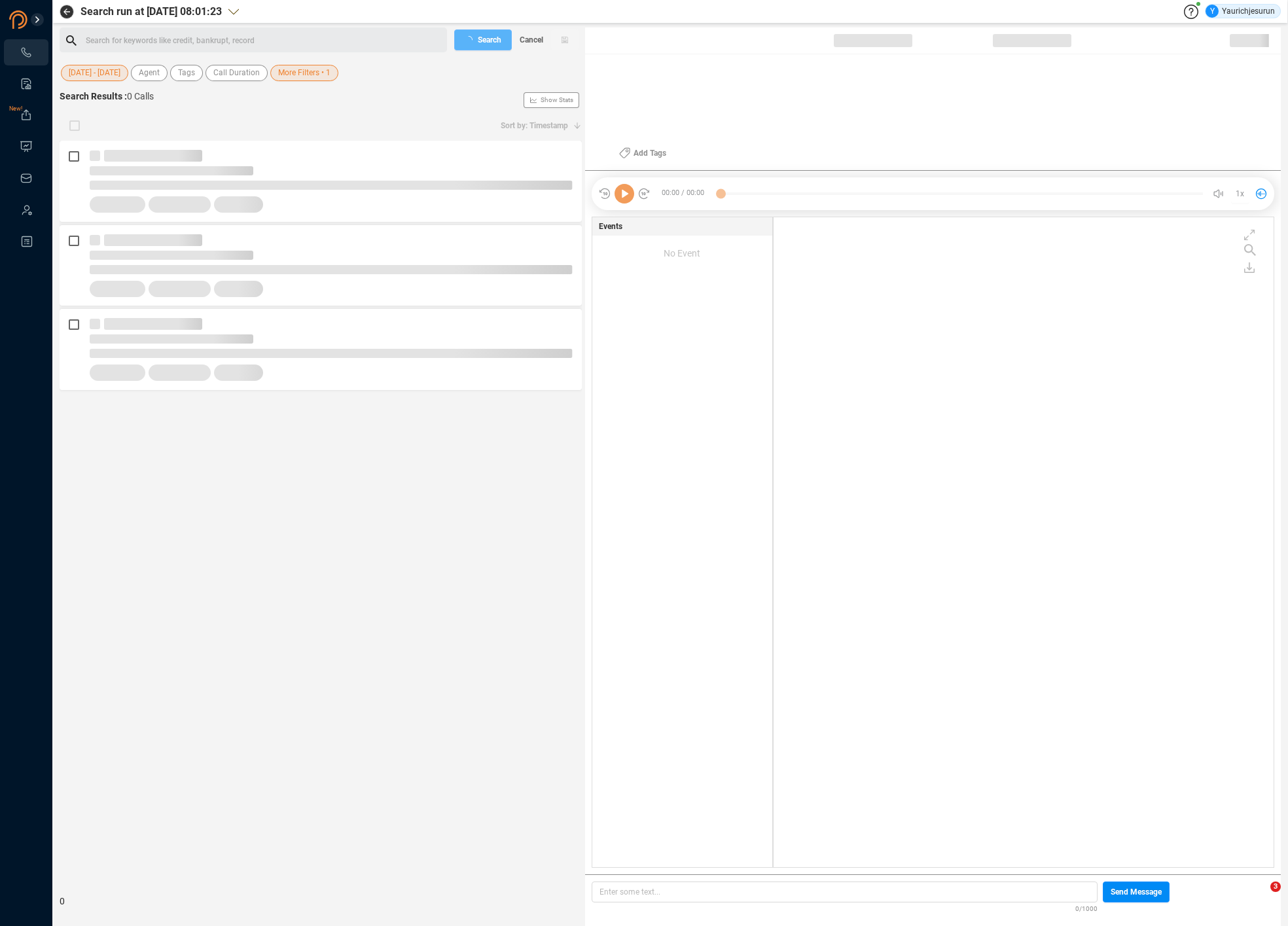
scroll to position [647, 493]
checkbox input "true"
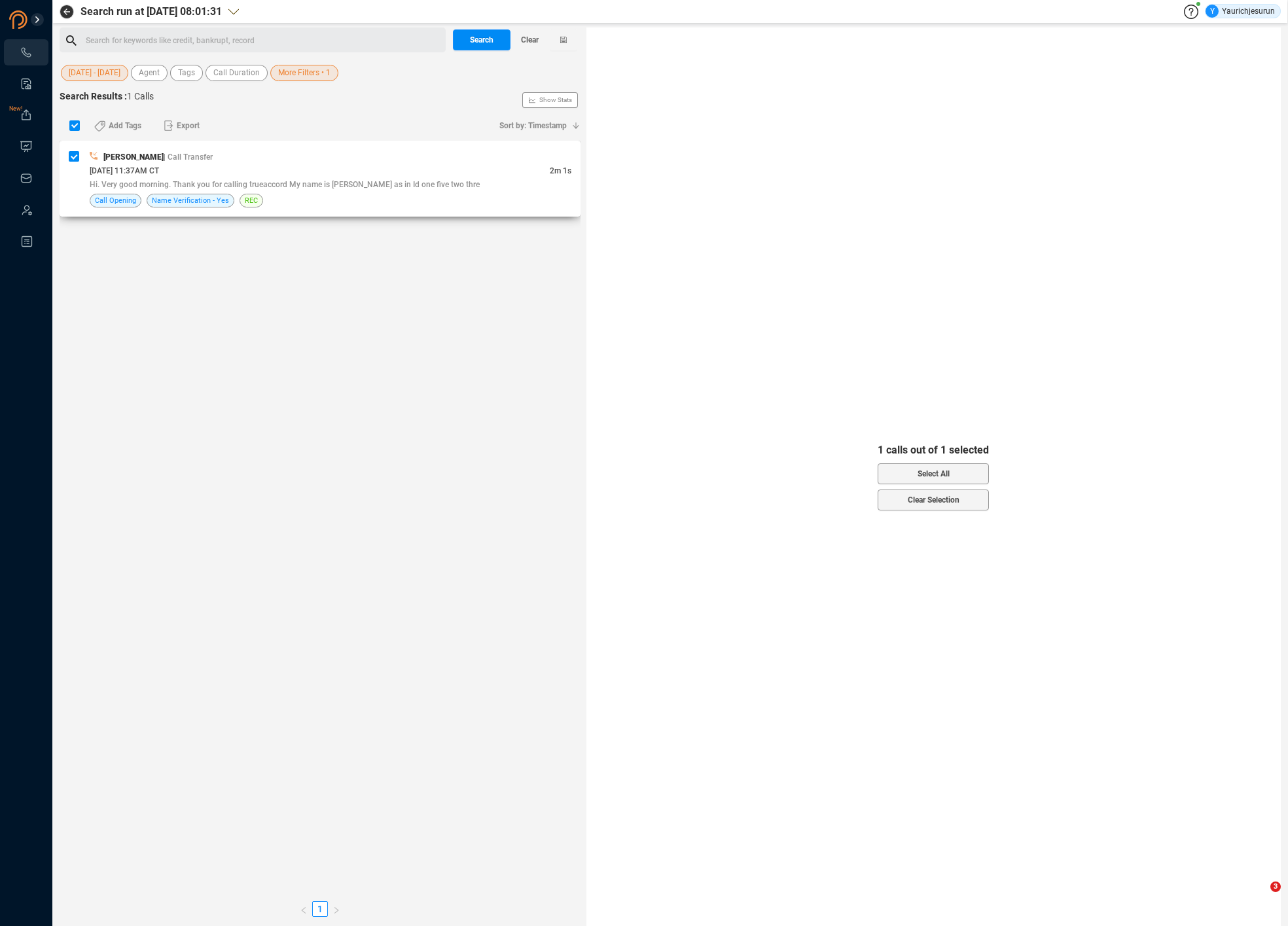
click at [288, 168] on div "09/03/2025 @ 11:37AM CT" at bounding box center [320, 170] width 460 height 13
checkbox input "false"
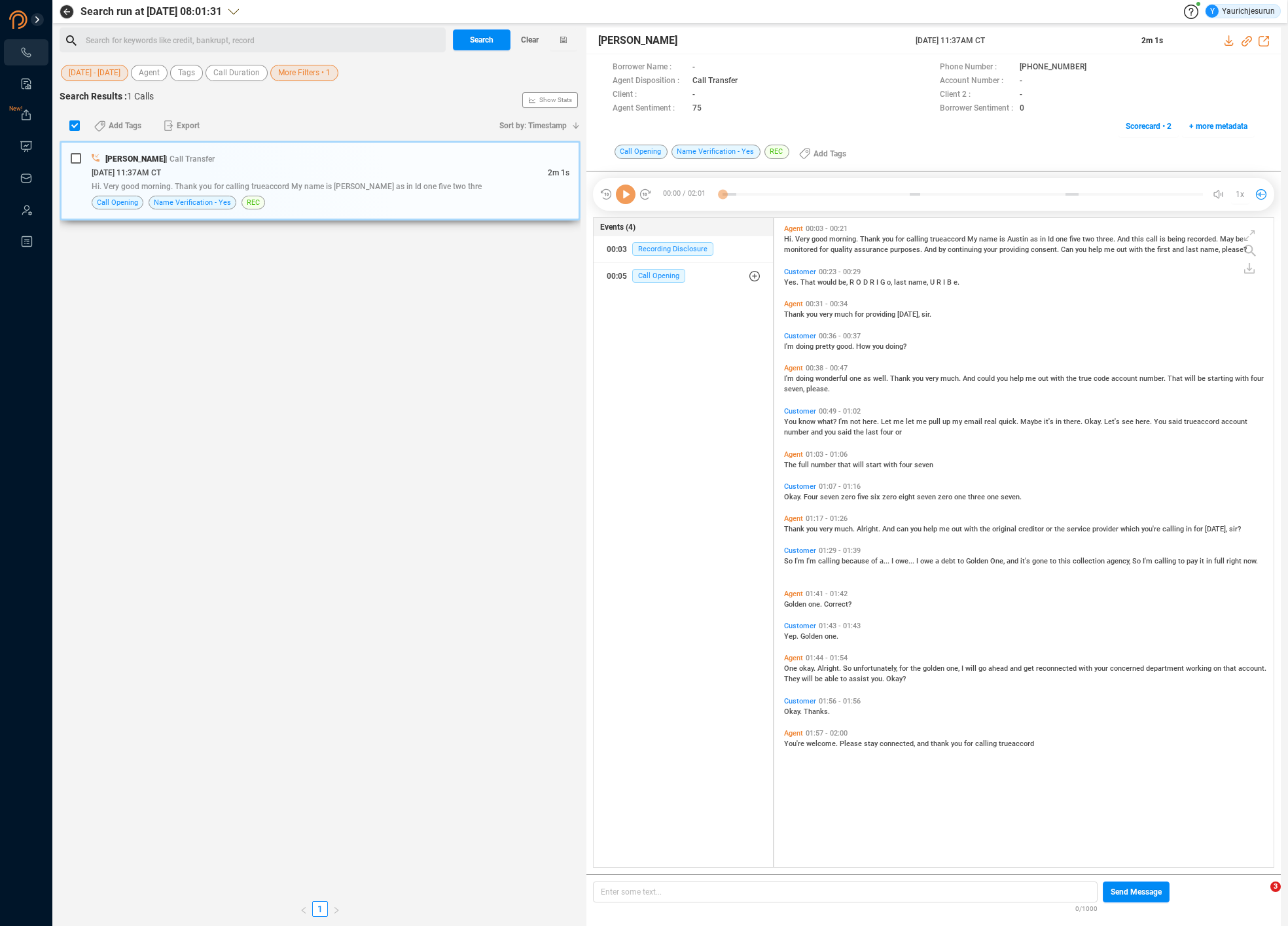
scroll to position [646, 492]
